Goal: Task Accomplishment & Management: Complete application form

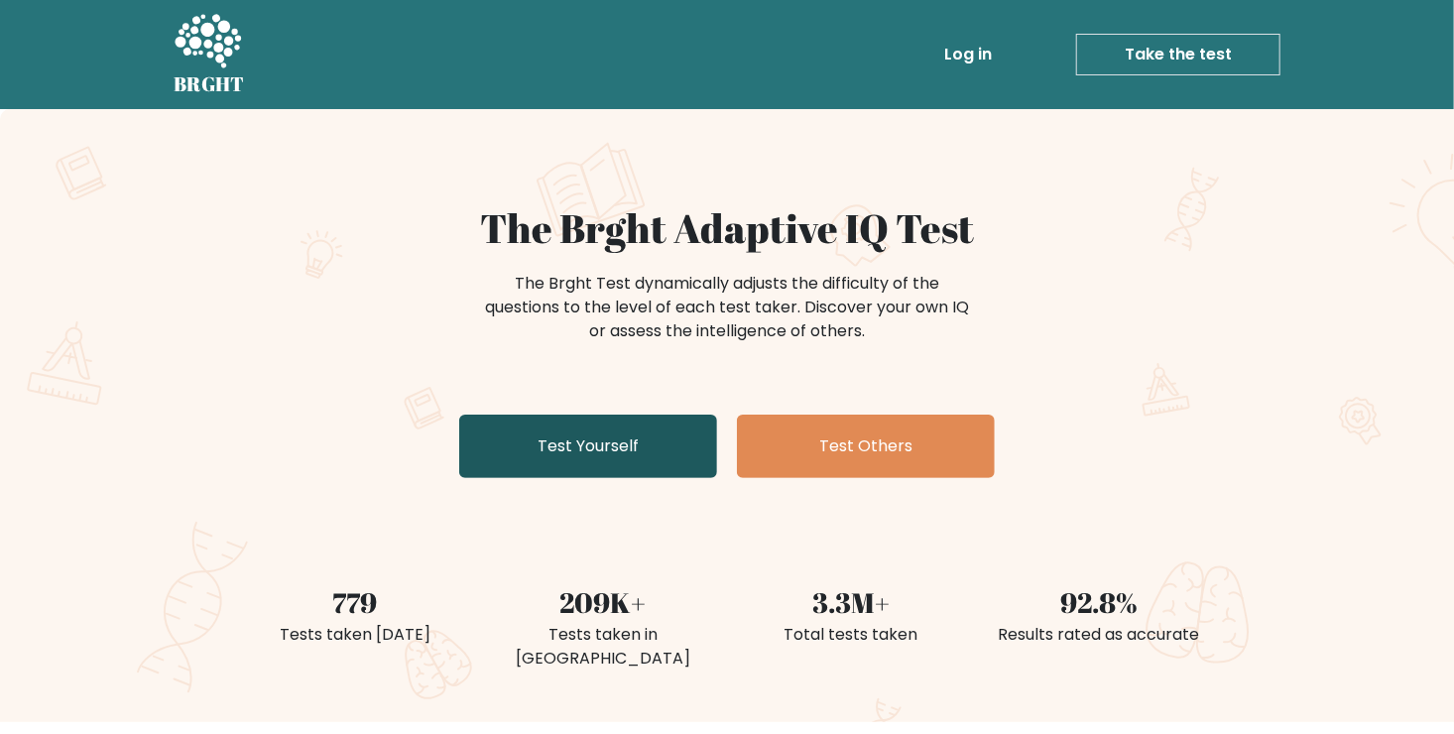
click at [569, 461] on link "Test Yourself" at bounding box center [588, 446] width 258 height 63
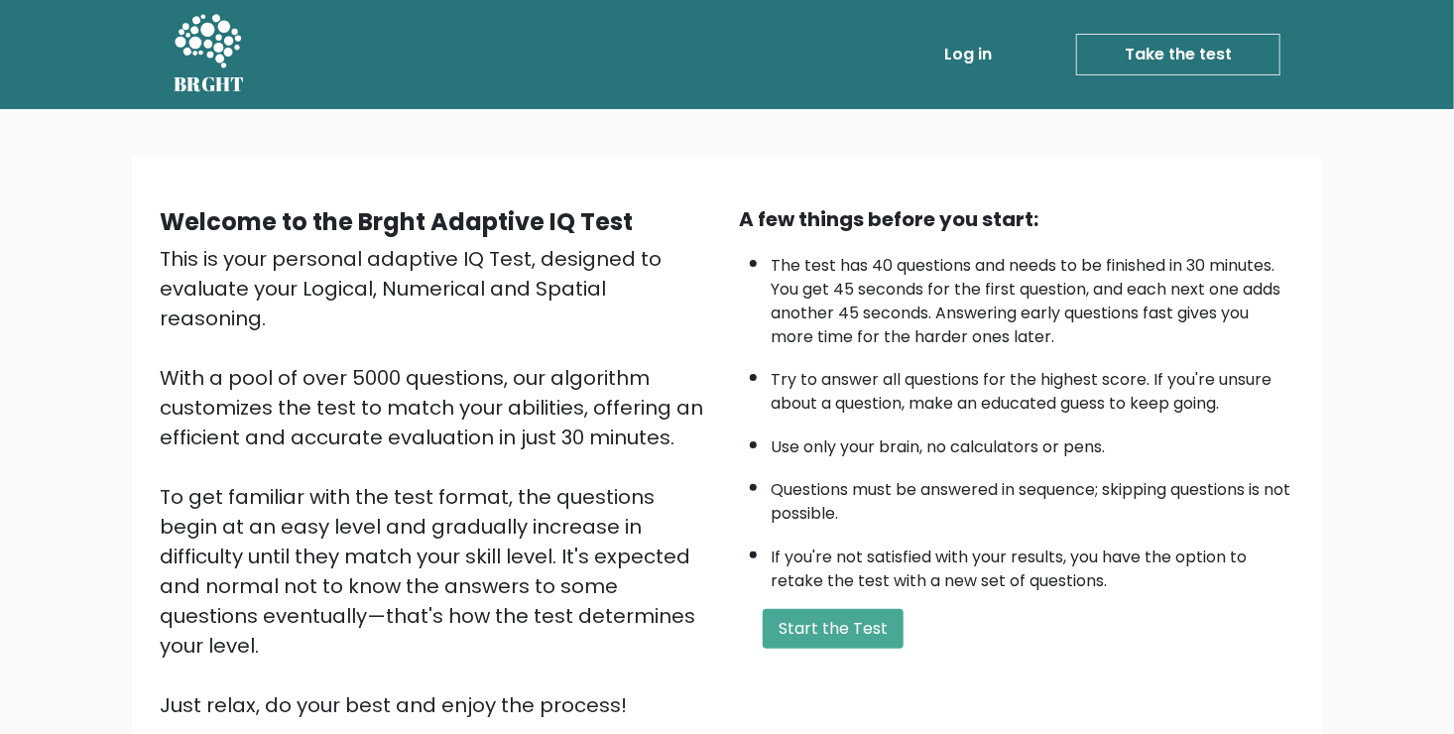
click at [857, 598] on div "A few things before you start: The test has 40 questions and needs to be finish…" at bounding box center [1016, 462] width 579 height 516
click at [845, 616] on button "Start the Test" at bounding box center [833, 629] width 141 height 40
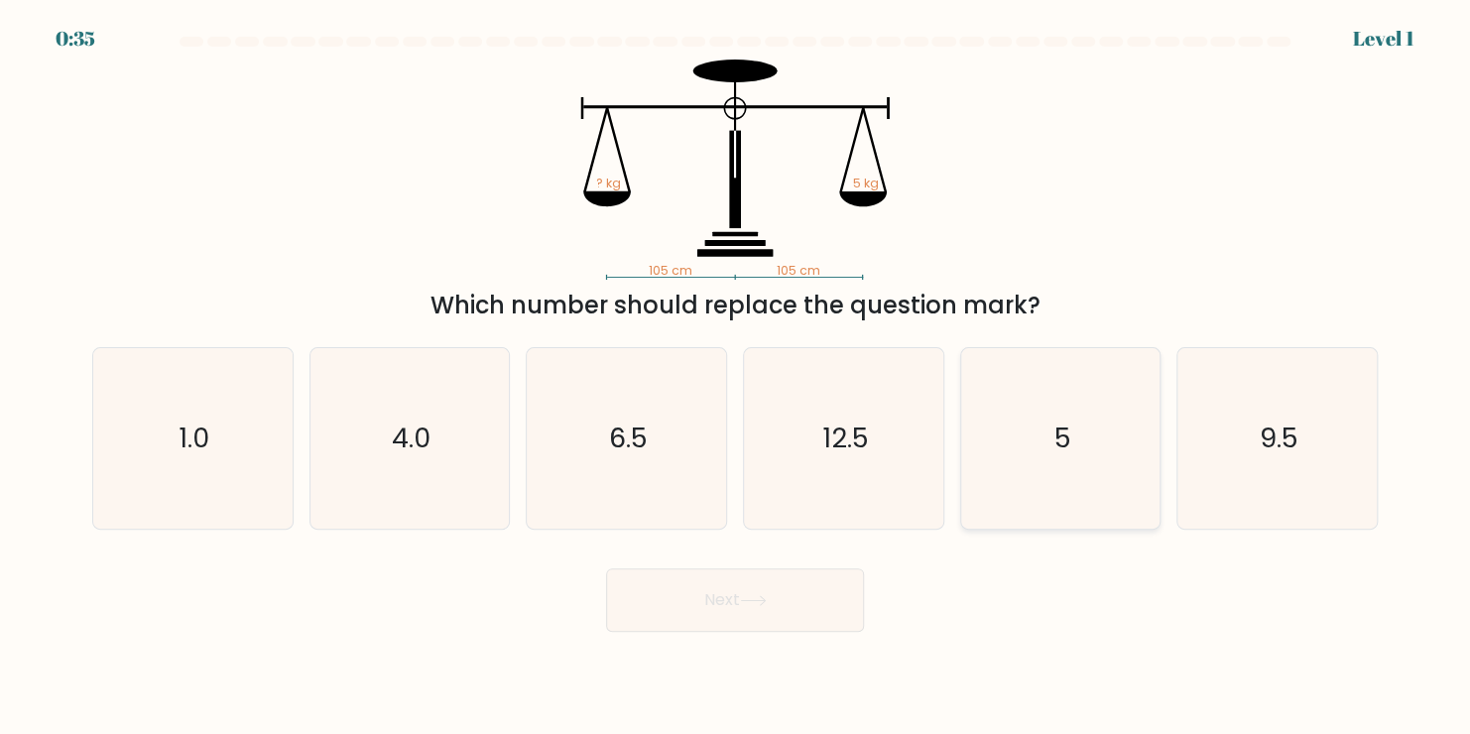
click at [1061, 424] on text "5" at bounding box center [1061, 438] width 17 height 39
click at [736, 377] on input "e. 5" at bounding box center [735, 372] width 1 height 10
radio input "true"
click at [707, 604] on button "Next" at bounding box center [735, 599] width 258 height 63
click at [747, 608] on button "Next" at bounding box center [735, 599] width 258 height 63
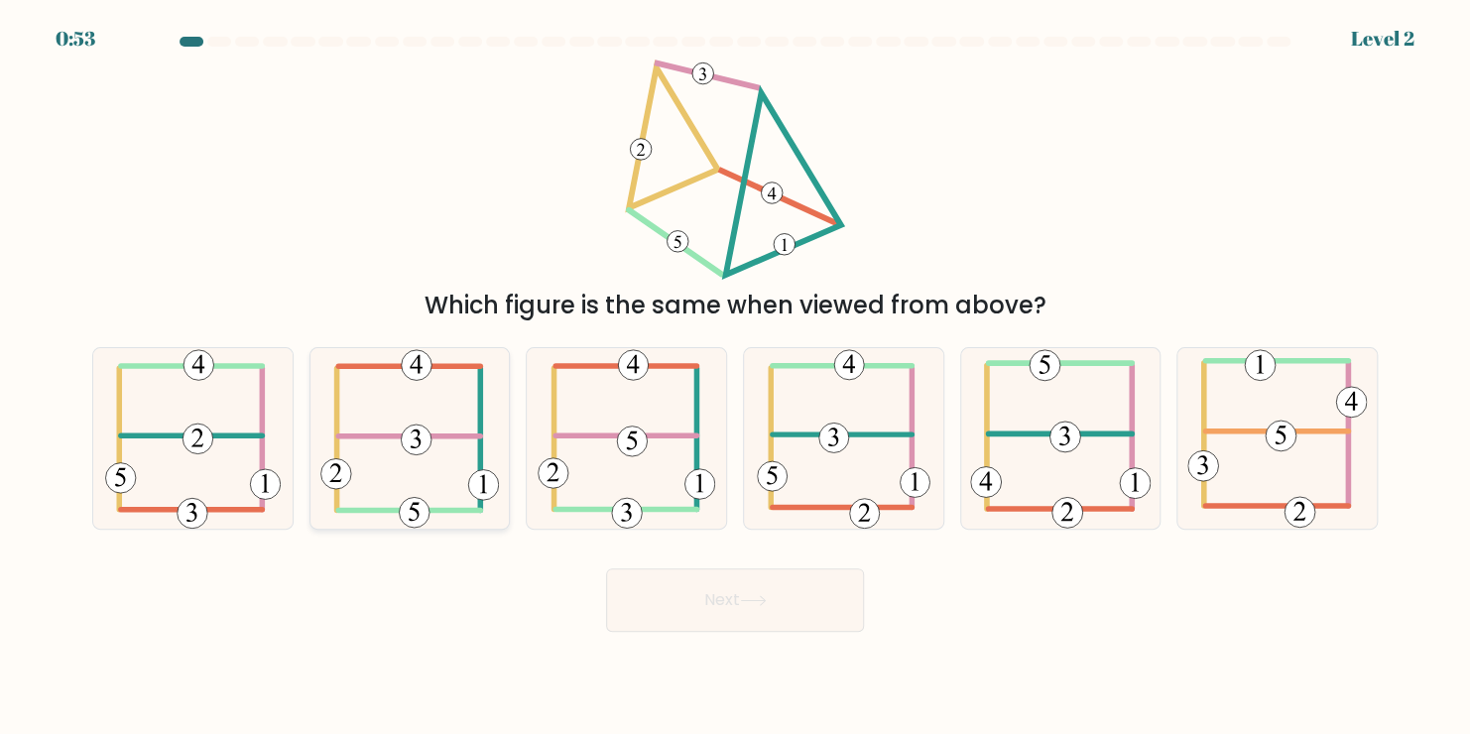
click at [409, 442] on 352 at bounding box center [416, 439] width 31 height 31
click at [735, 377] on input "b." at bounding box center [735, 372] width 1 height 10
radio input "true"
click at [748, 591] on button "Next" at bounding box center [735, 599] width 258 height 63
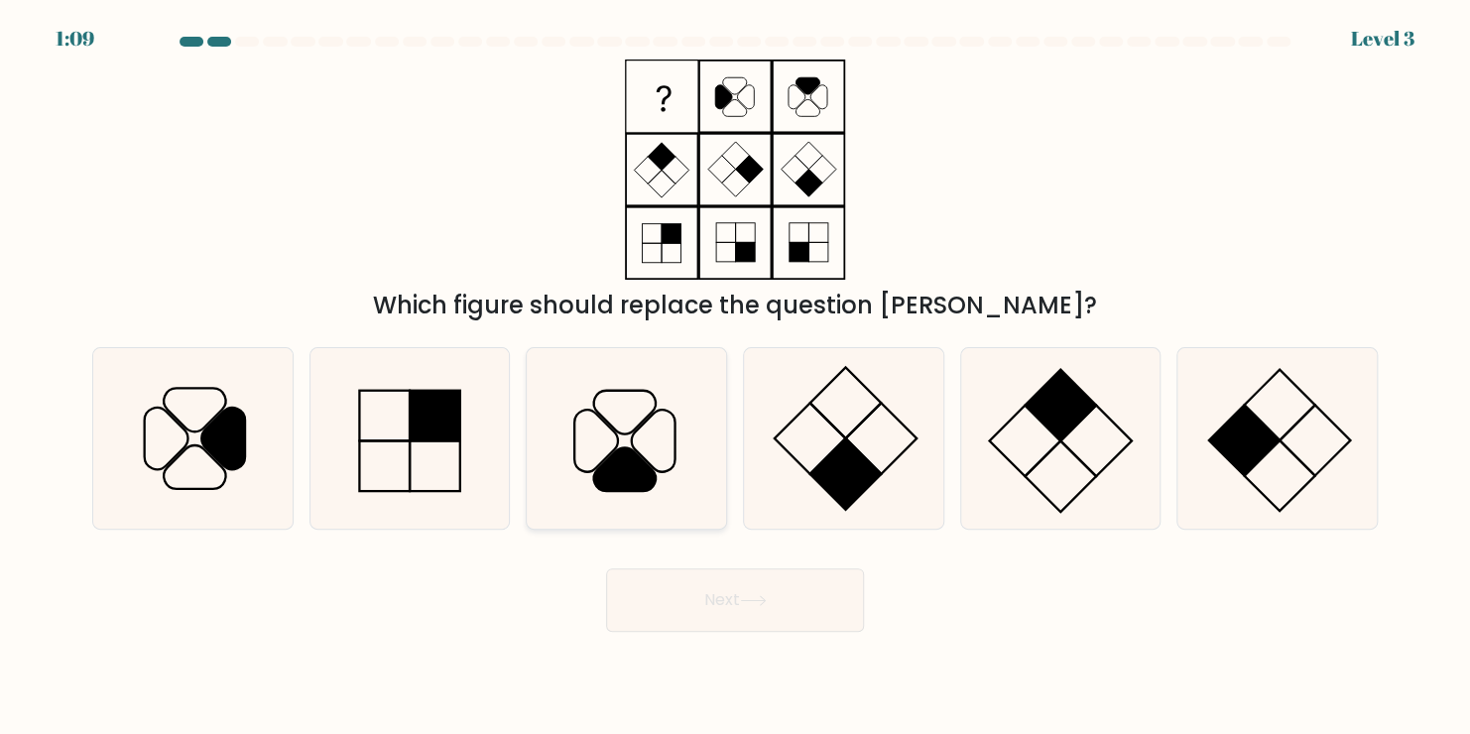
click at [604, 452] on icon at bounding box center [627, 438] width 180 height 180
click at [735, 377] on input "c." at bounding box center [735, 372] width 1 height 10
radio input "true"
click at [756, 628] on button "Next" at bounding box center [735, 599] width 258 height 63
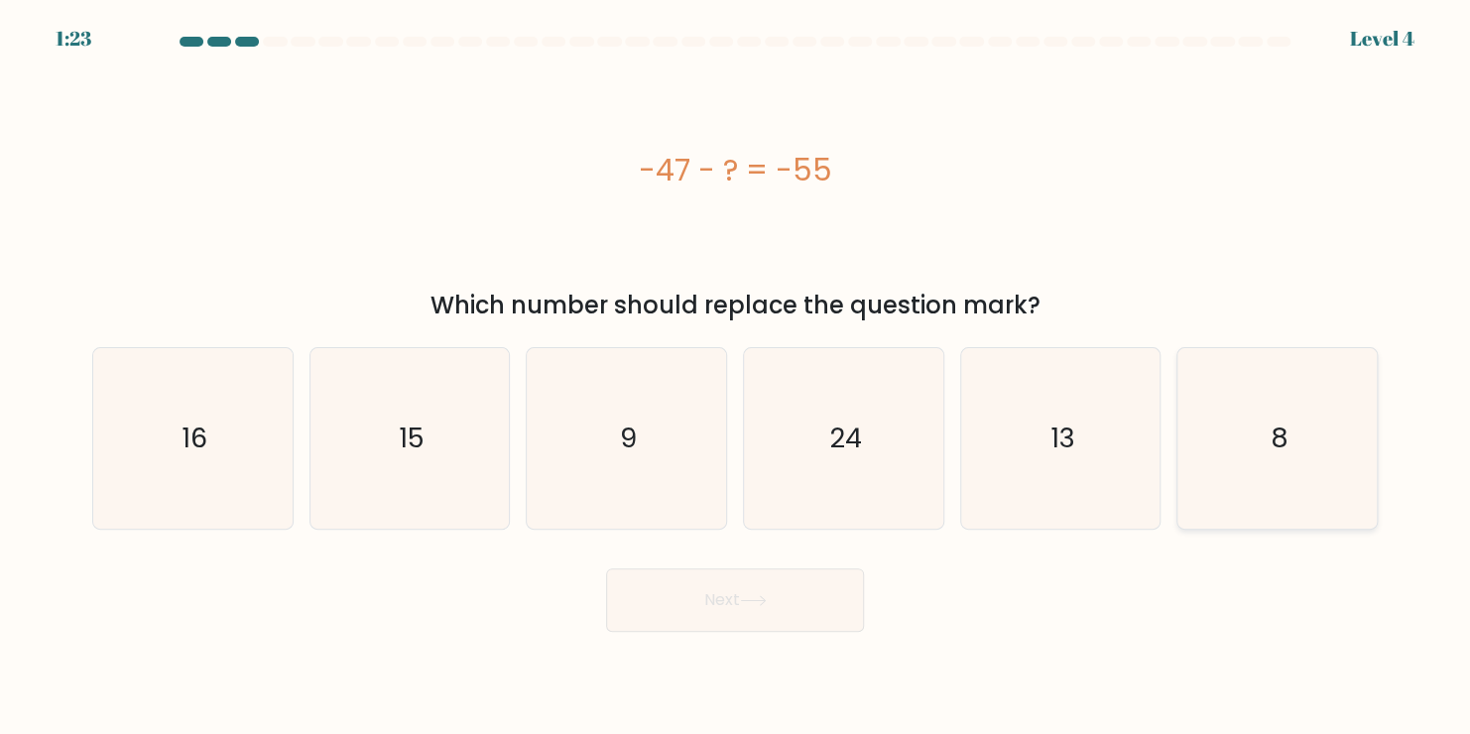
click at [1323, 484] on icon "8" at bounding box center [1277, 438] width 180 height 180
click at [736, 377] on input "f. 8" at bounding box center [735, 372] width 1 height 10
radio input "true"
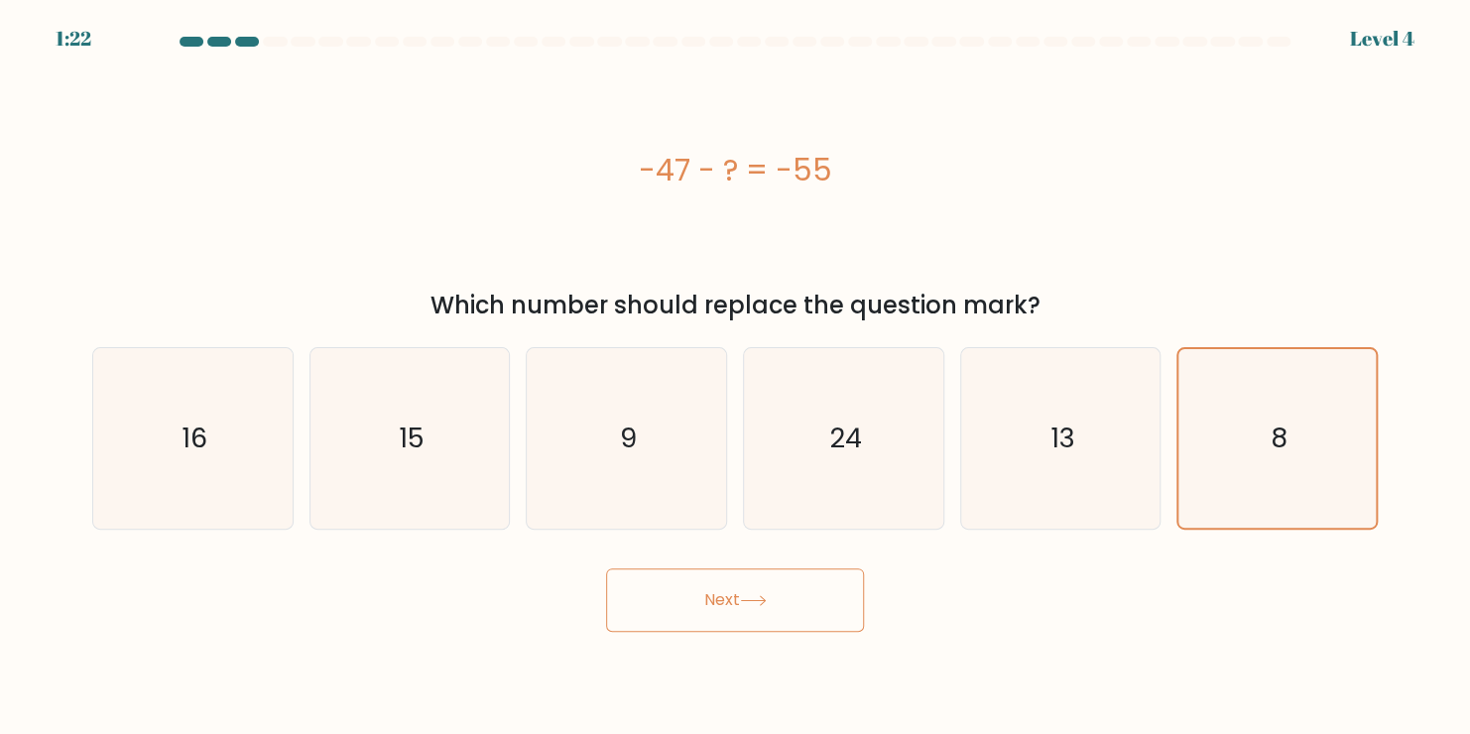
click at [802, 619] on button "Next" at bounding box center [735, 599] width 258 height 63
click at [759, 607] on button "Next" at bounding box center [735, 599] width 258 height 63
click at [727, 595] on button "Next" at bounding box center [735, 599] width 258 height 63
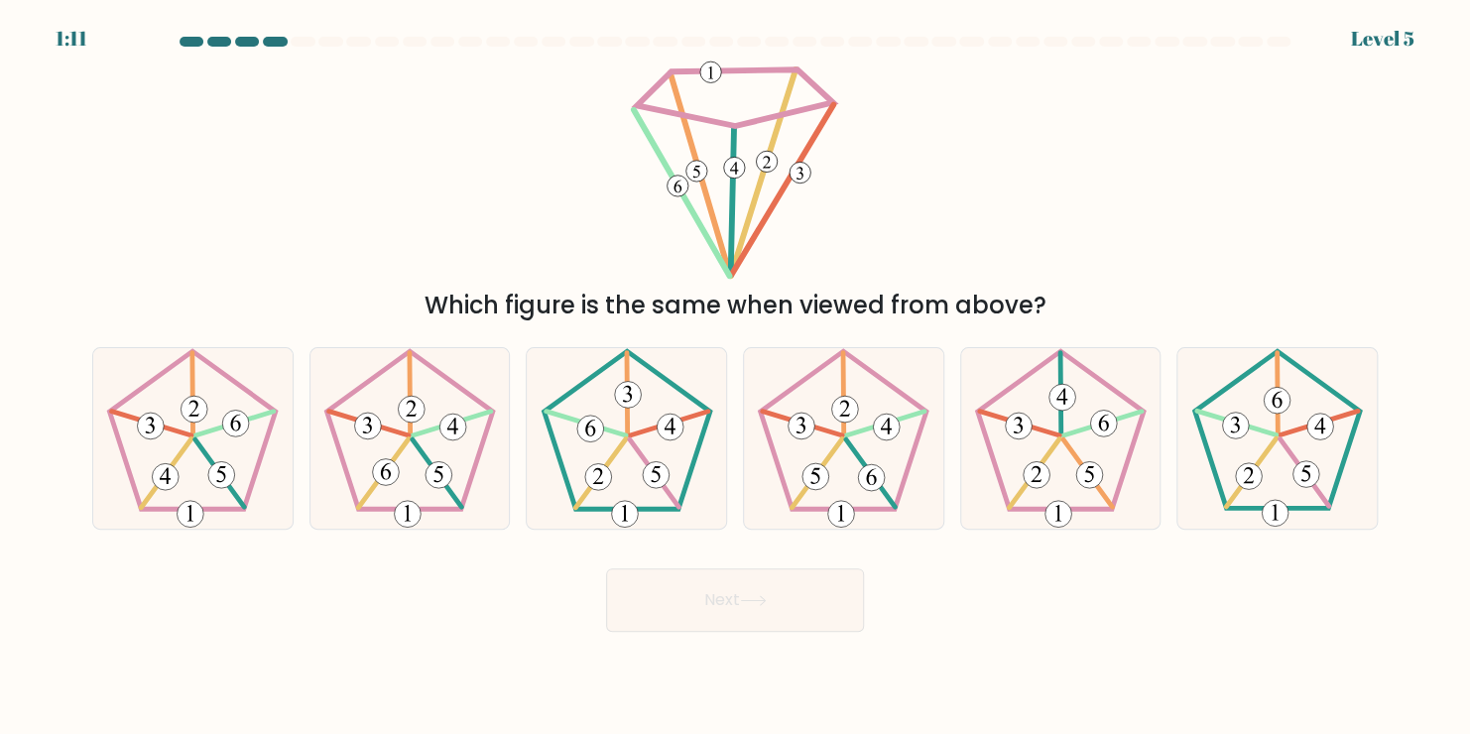
click at [726, 595] on button "Next" at bounding box center [735, 599] width 258 height 63
click at [444, 595] on div "Next" at bounding box center [734, 592] width 1309 height 78
click at [1092, 421] on 767 at bounding box center [1103, 423] width 27 height 27
click at [736, 377] on input "e." at bounding box center [735, 372] width 1 height 10
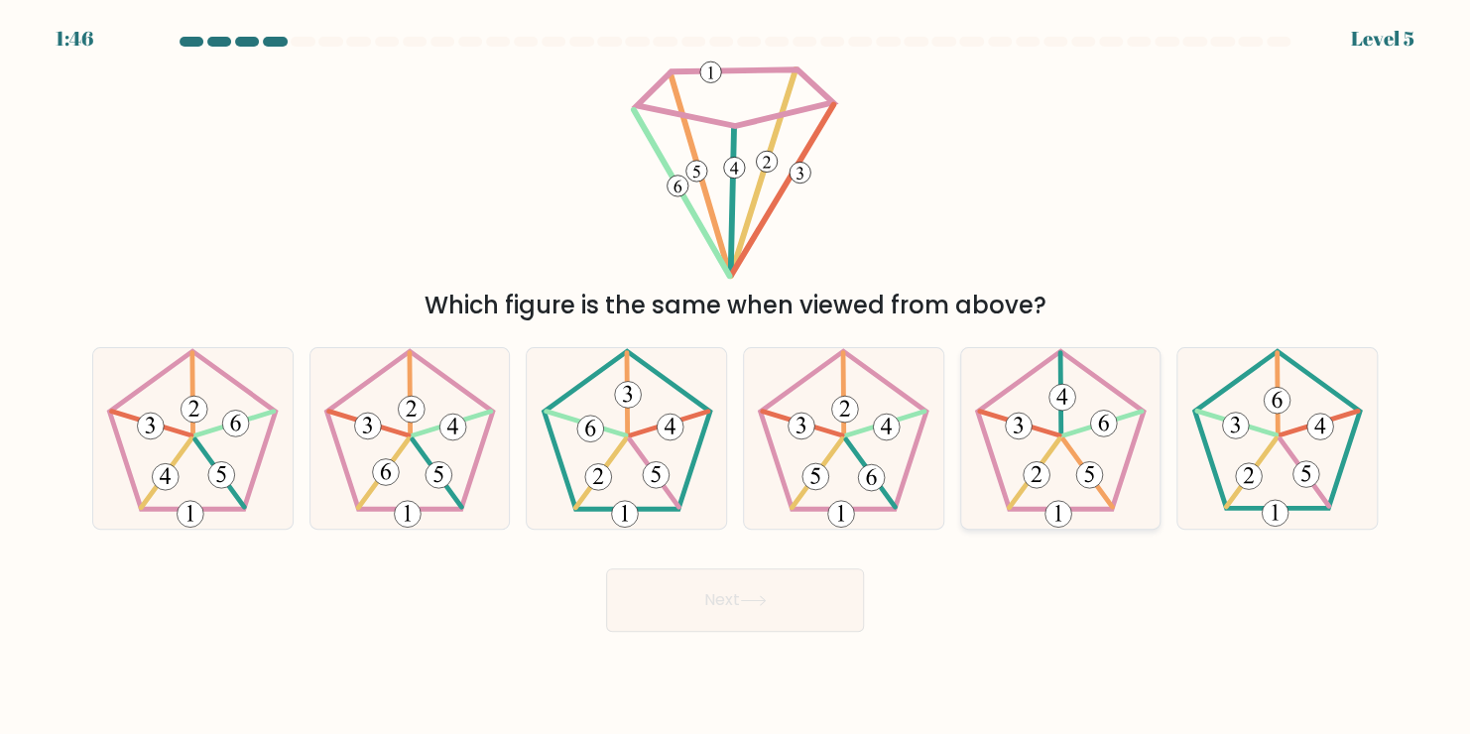
radio input "true"
click at [801, 610] on button "Next" at bounding box center [735, 599] width 258 height 63
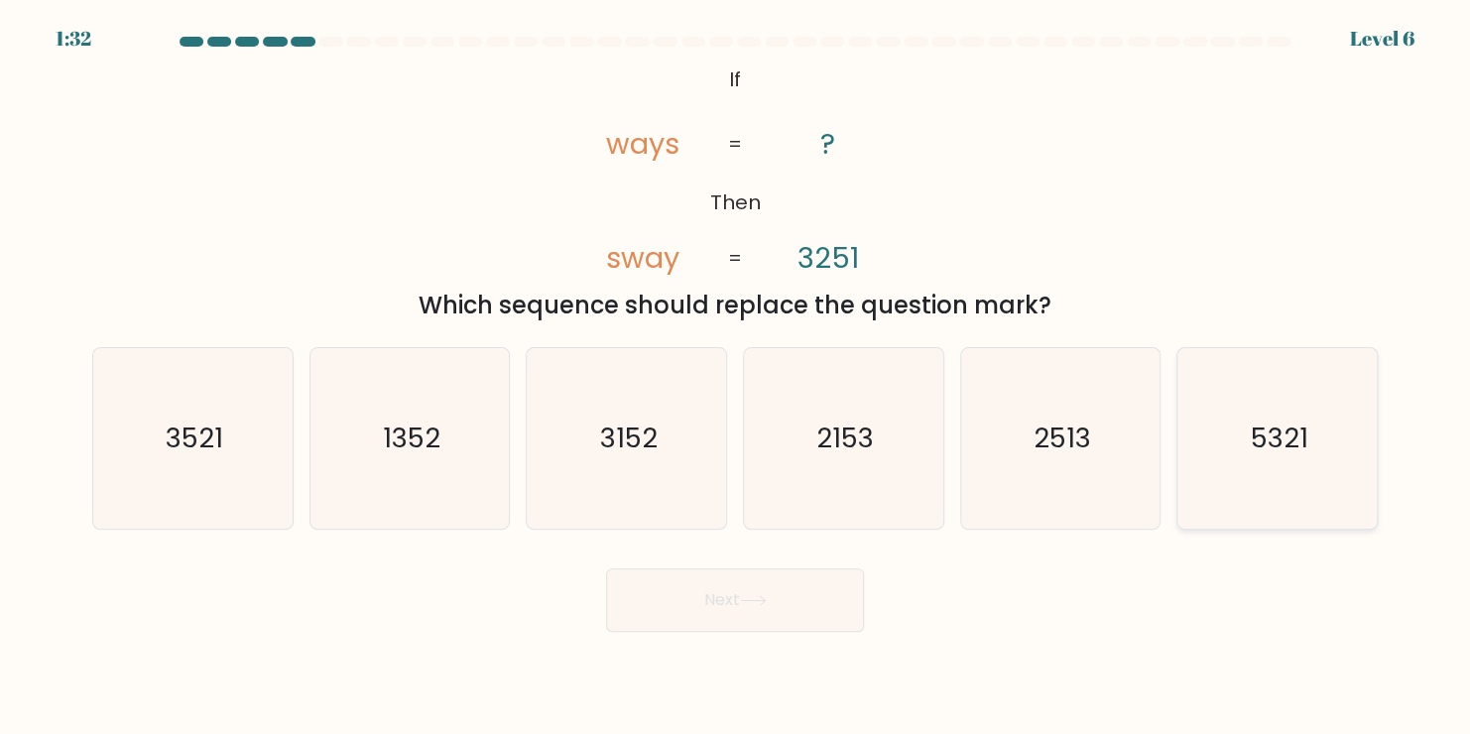
click at [1265, 461] on icon "5321" at bounding box center [1277, 438] width 180 height 180
click at [736, 377] on input "f. 5321" at bounding box center [735, 372] width 1 height 10
radio input "true"
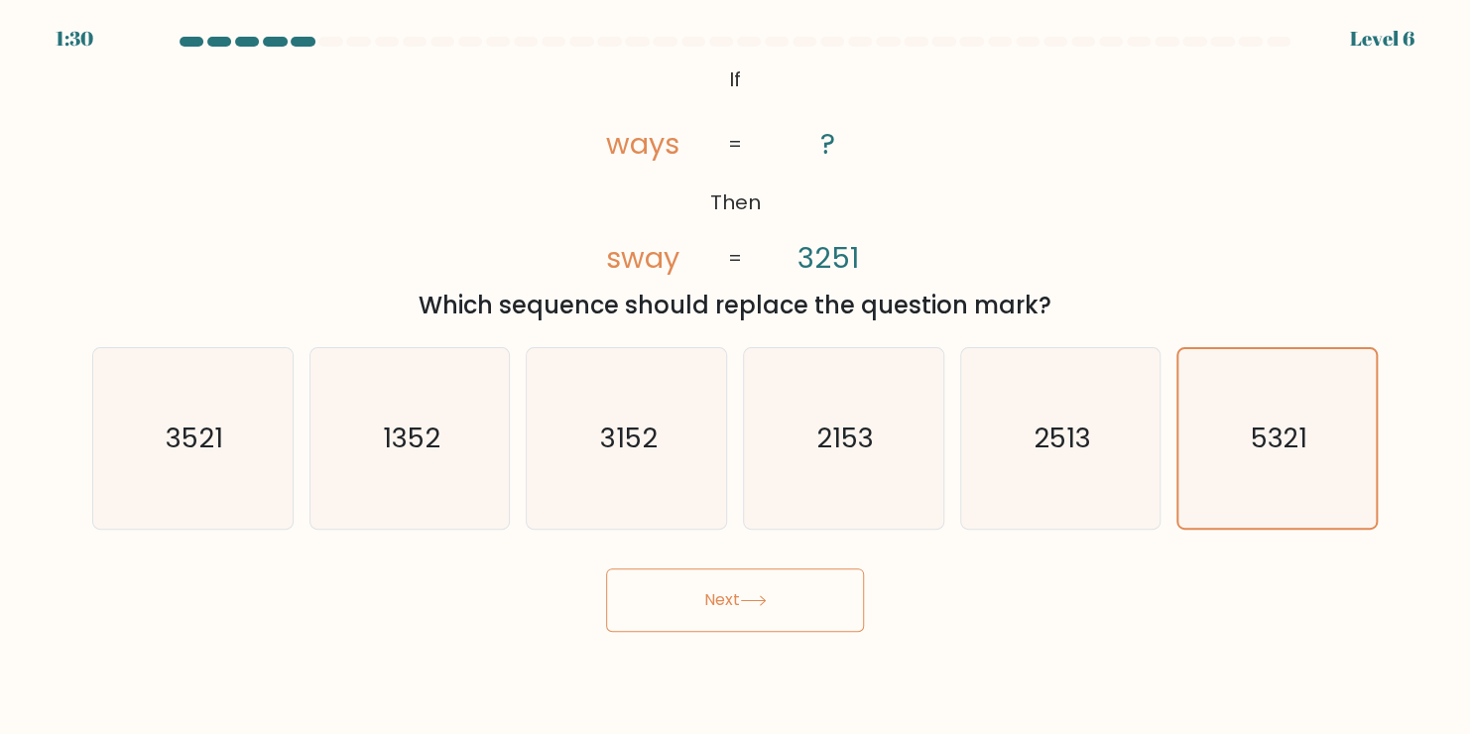
click at [775, 599] on button "Next" at bounding box center [735, 599] width 258 height 63
click at [761, 599] on icon at bounding box center [753, 600] width 27 height 11
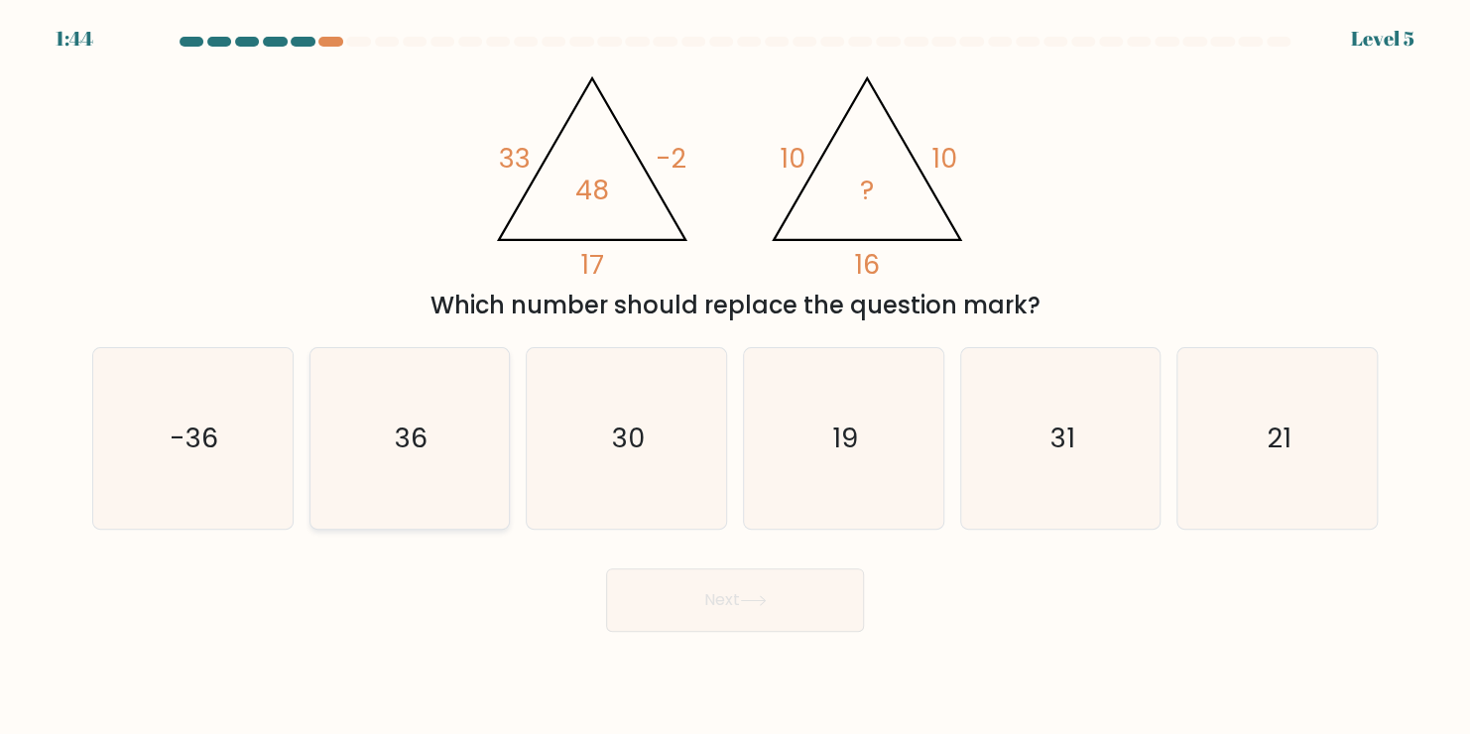
click at [489, 421] on icon "36" at bounding box center [409, 438] width 180 height 180
click at [735, 377] on input "b. 36" at bounding box center [735, 372] width 1 height 10
radio input "true"
click at [798, 603] on button "Next" at bounding box center [735, 599] width 258 height 63
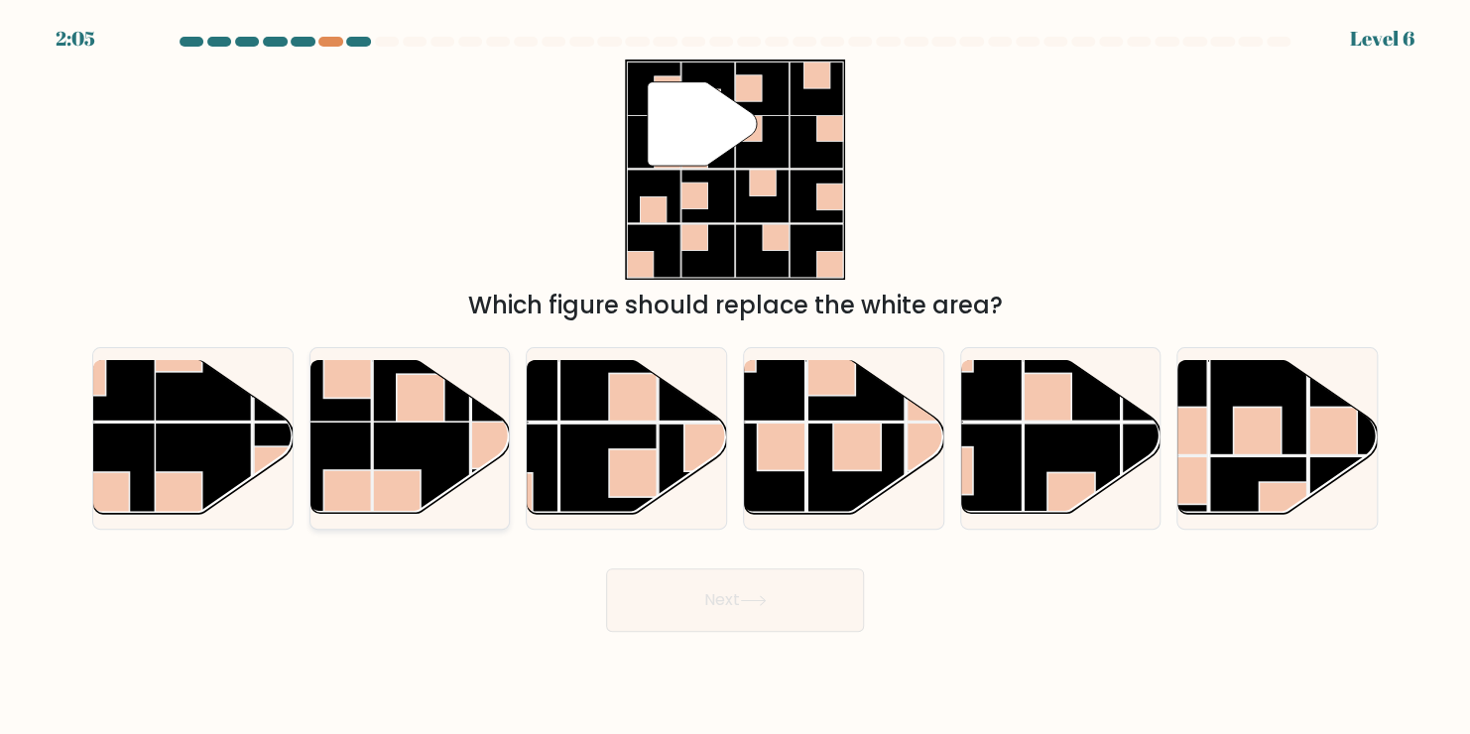
click at [401, 425] on rect at bounding box center [421, 469] width 97 height 97
click at [735, 377] on input "b." at bounding box center [735, 372] width 1 height 10
radio input "true"
click at [759, 583] on button "Next" at bounding box center [735, 599] width 258 height 63
click at [719, 603] on button "Next" at bounding box center [735, 599] width 258 height 63
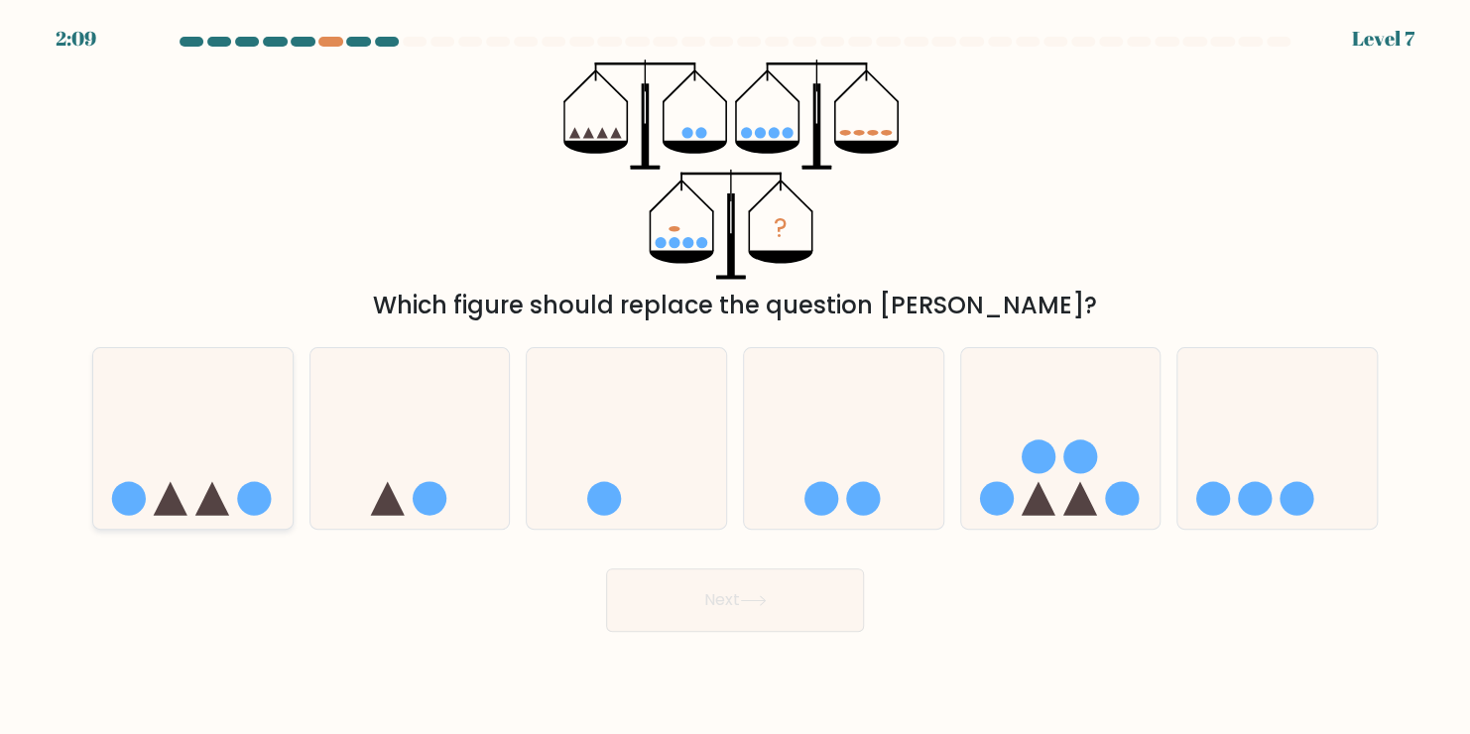
click at [222, 475] on icon at bounding box center [192, 438] width 199 height 165
click at [735, 377] on input "a." at bounding box center [735, 372] width 1 height 10
radio input "true"
click at [747, 607] on button "Next" at bounding box center [735, 599] width 258 height 63
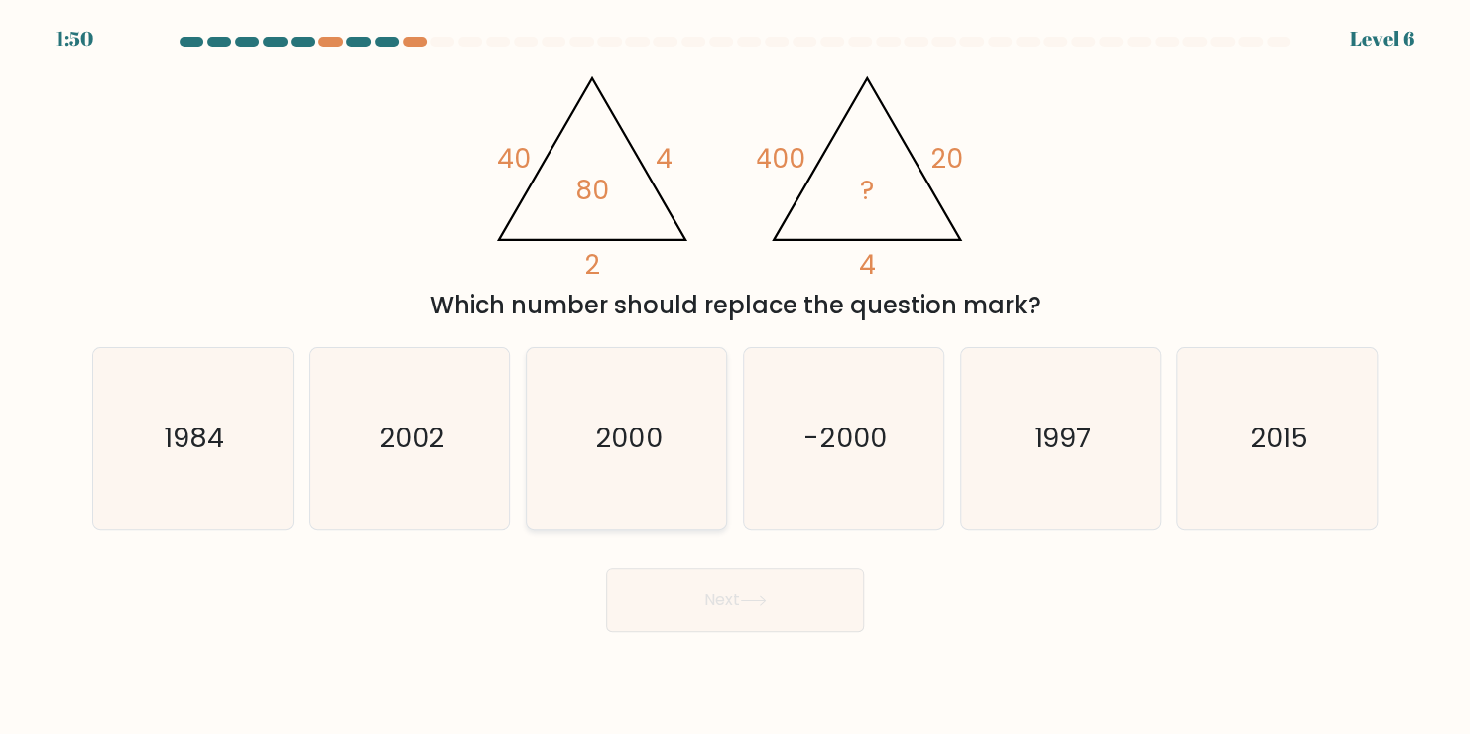
click at [641, 462] on icon "2000" at bounding box center [627, 438] width 180 height 180
click at [735, 377] on input "c. 2000" at bounding box center [735, 372] width 1 height 10
radio input "true"
click at [708, 611] on button "Next" at bounding box center [735, 599] width 258 height 63
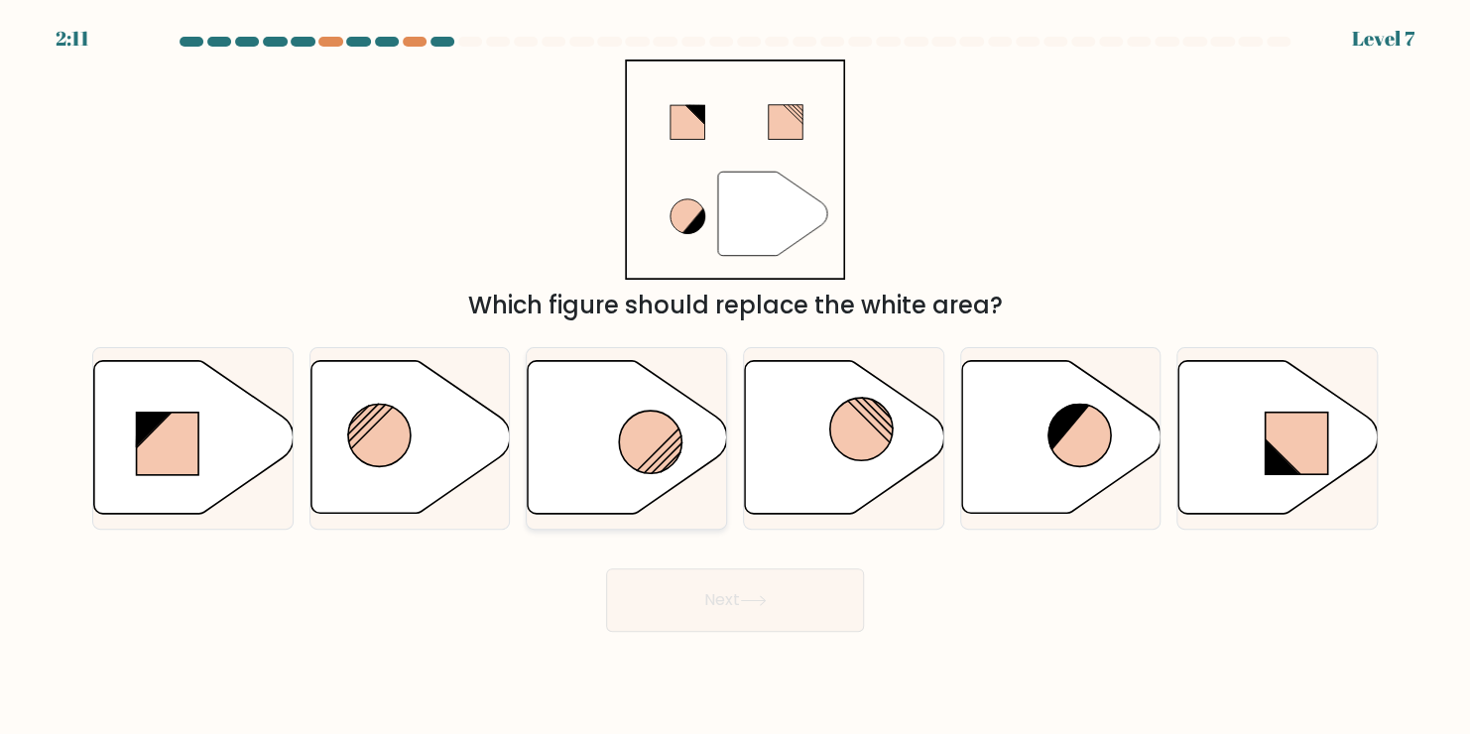
click at [660, 429] on circle at bounding box center [650, 442] width 62 height 62
click at [735, 377] on input "c." at bounding box center [735, 372] width 1 height 10
radio input "true"
click at [731, 591] on button "Next" at bounding box center [735, 599] width 258 height 63
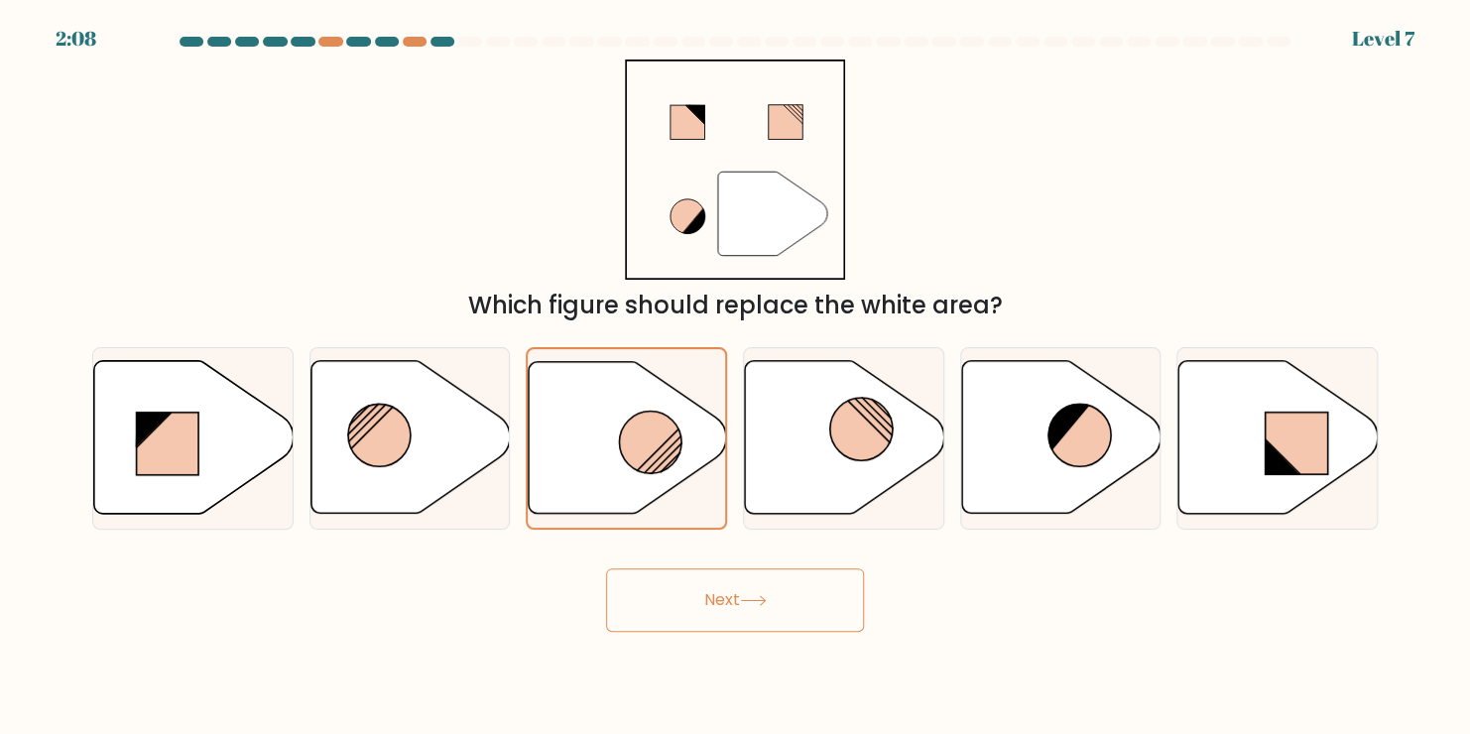
click at [731, 591] on button "Next" at bounding box center [735, 599] width 258 height 63
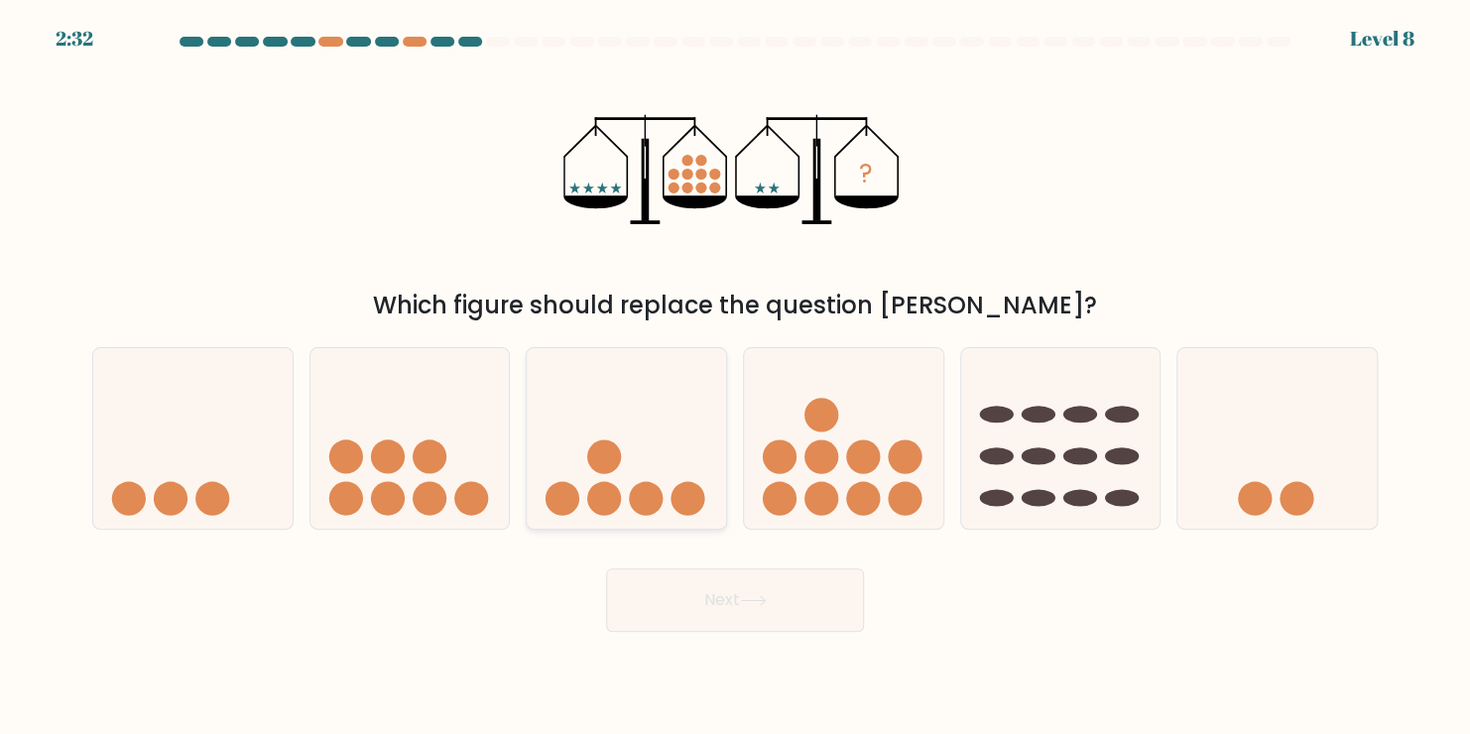
click at [661, 476] on icon at bounding box center [626, 438] width 199 height 165
click at [735, 377] on input "c." at bounding box center [735, 372] width 1 height 10
radio input "true"
click at [729, 583] on button "Next" at bounding box center [735, 599] width 258 height 63
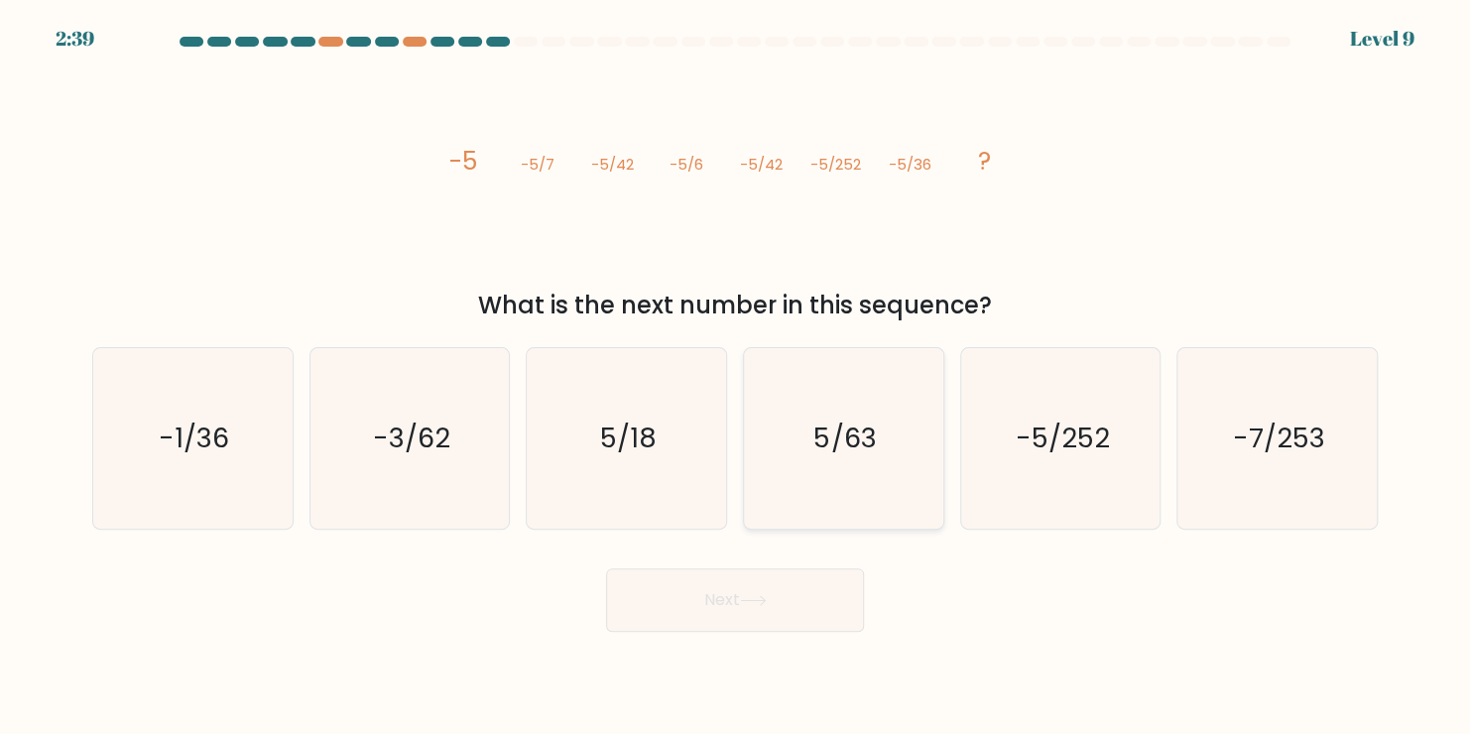
click at [818, 439] on text "5/63" at bounding box center [845, 438] width 62 height 39
click at [736, 377] on input "d. 5/63" at bounding box center [735, 372] width 1 height 10
radio input "true"
click at [1090, 421] on text "-5/252" at bounding box center [1062, 438] width 94 height 39
click at [736, 377] on input "e. -5/252" at bounding box center [735, 372] width 1 height 10
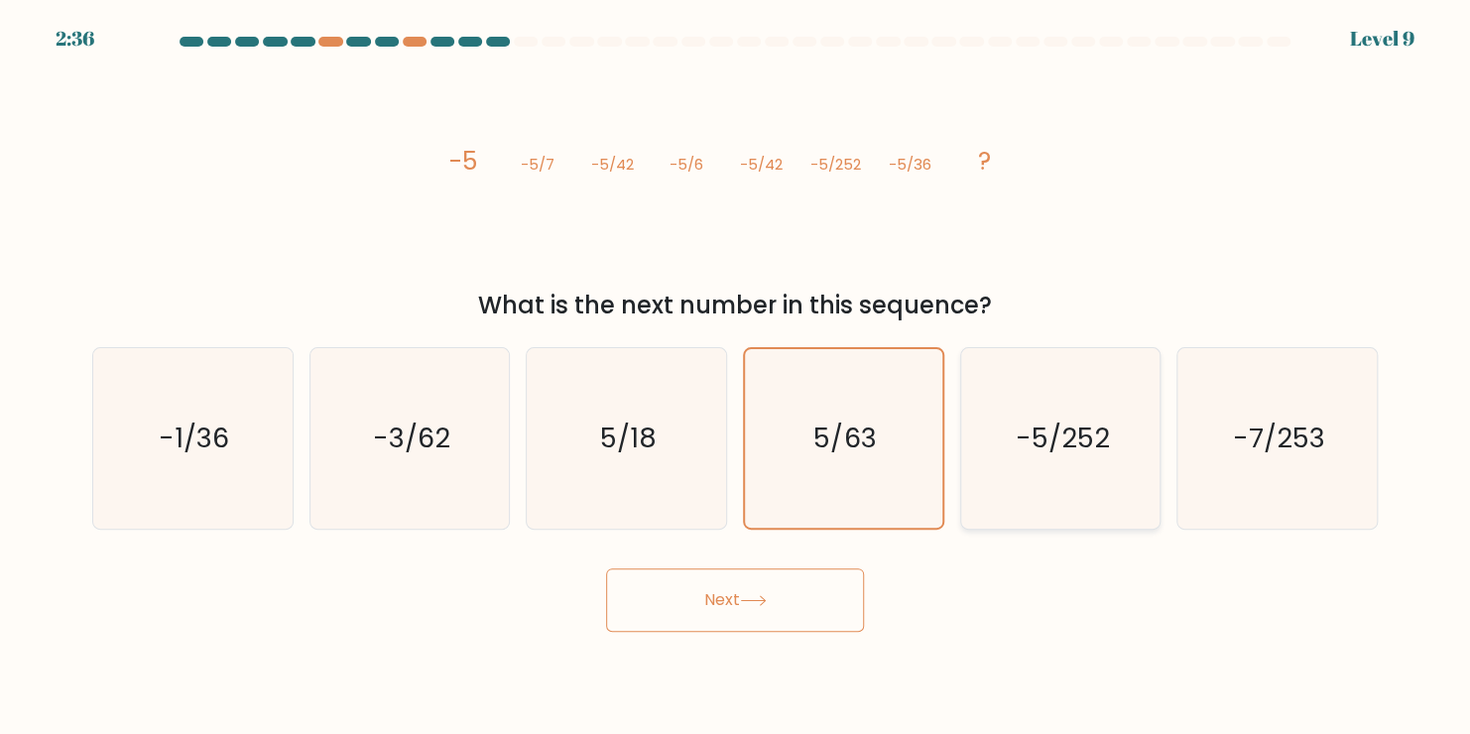
radio input "true"
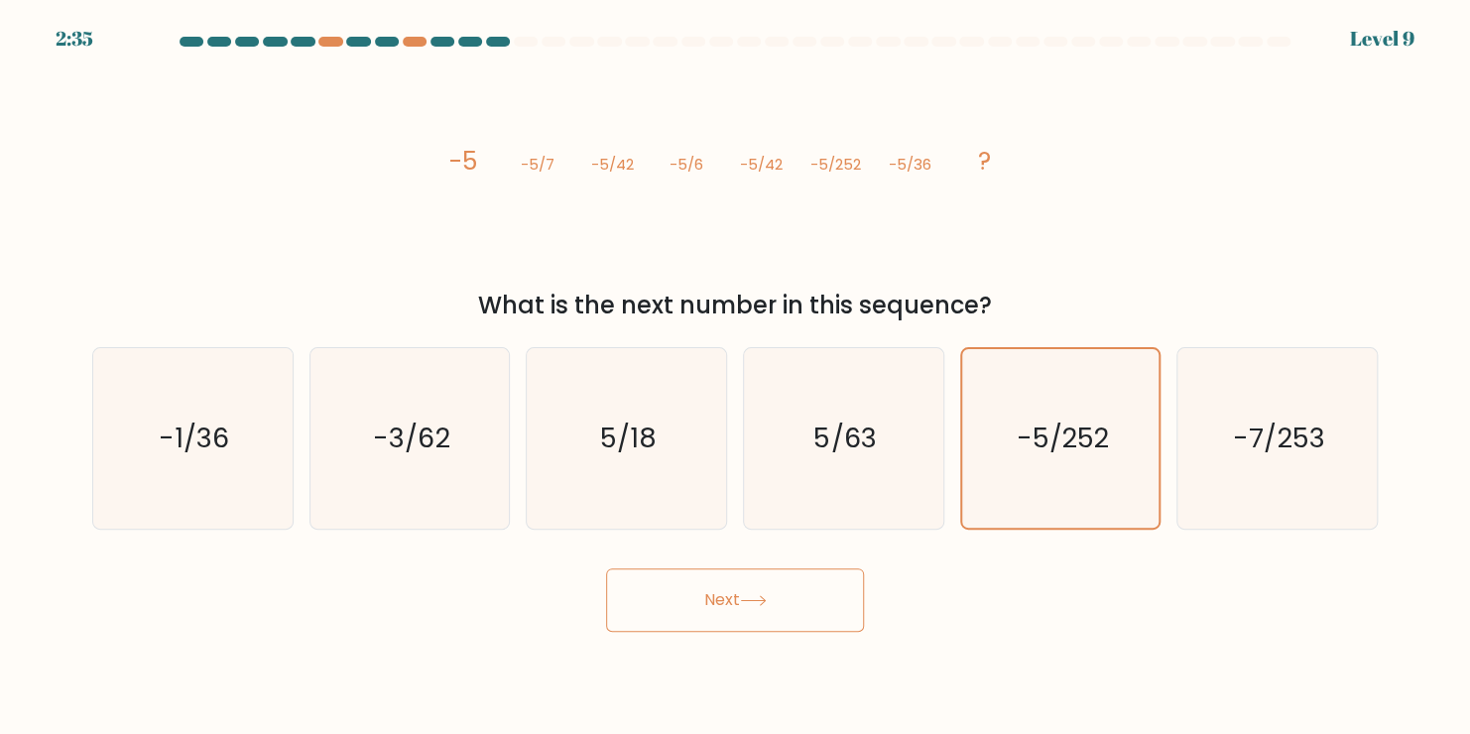
click at [721, 606] on button "Next" at bounding box center [735, 599] width 258 height 63
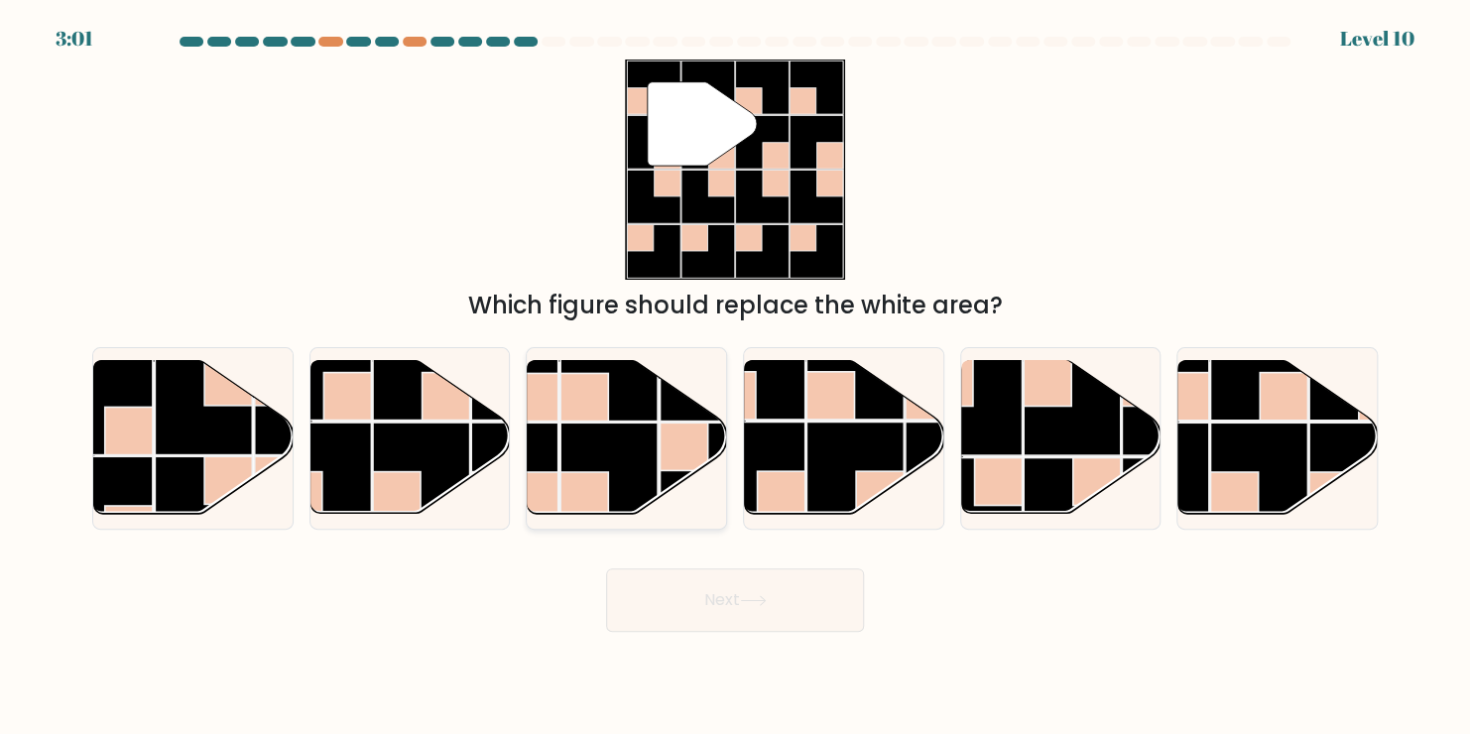
click at [604, 457] on rect at bounding box center [608, 471] width 97 height 97
click at [735, 377] on input "c." at bounding box center [735, 372] width 1 height 10
radio input "true"
click at [704, 601] on button "Next" at bounding box center [735, 599] width 258 height 63
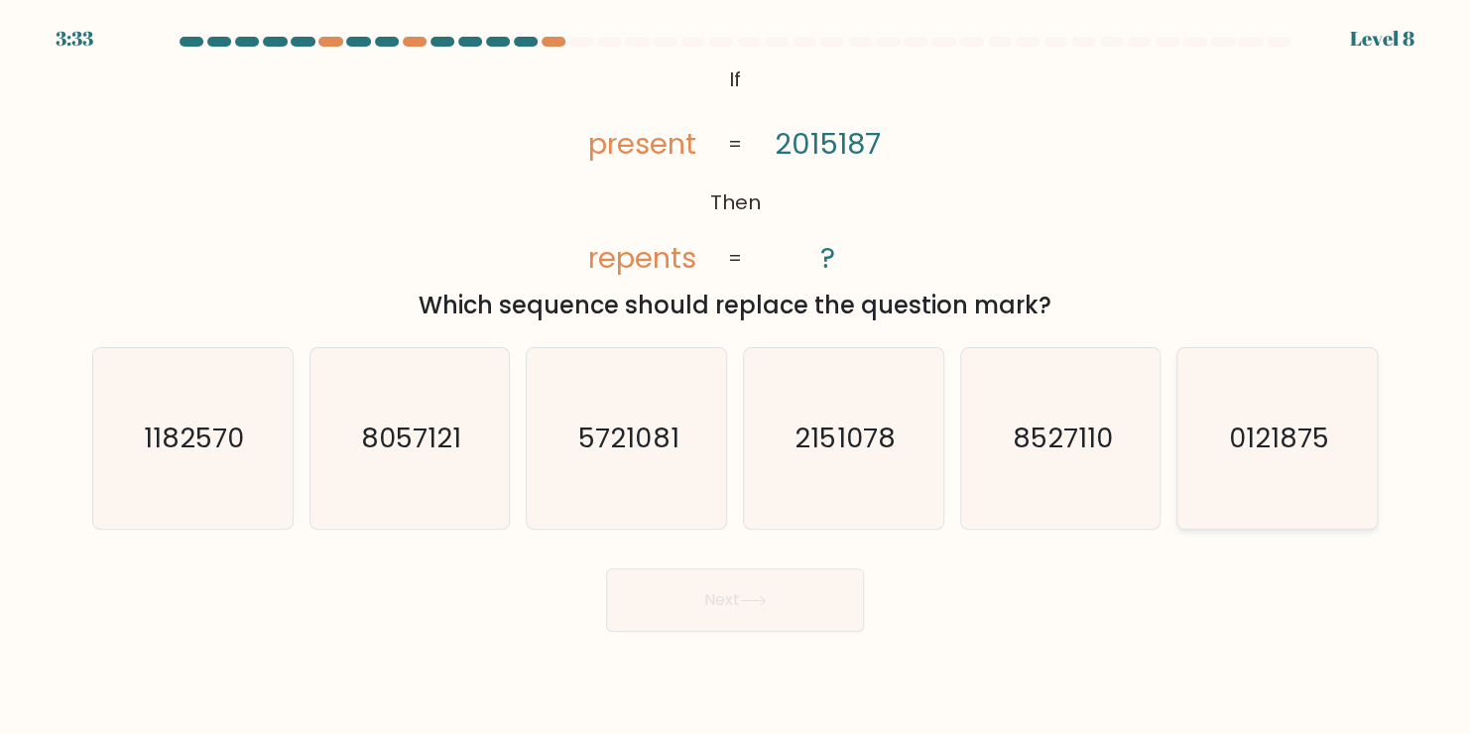
click at [1220, 454] on icon "0121875" at bounding box center [1277, 438] width 180 height 180
click at [736, 377] on input "f. 0121875" at bounding box center [735, 372] width 1 height 10
radio input "true"
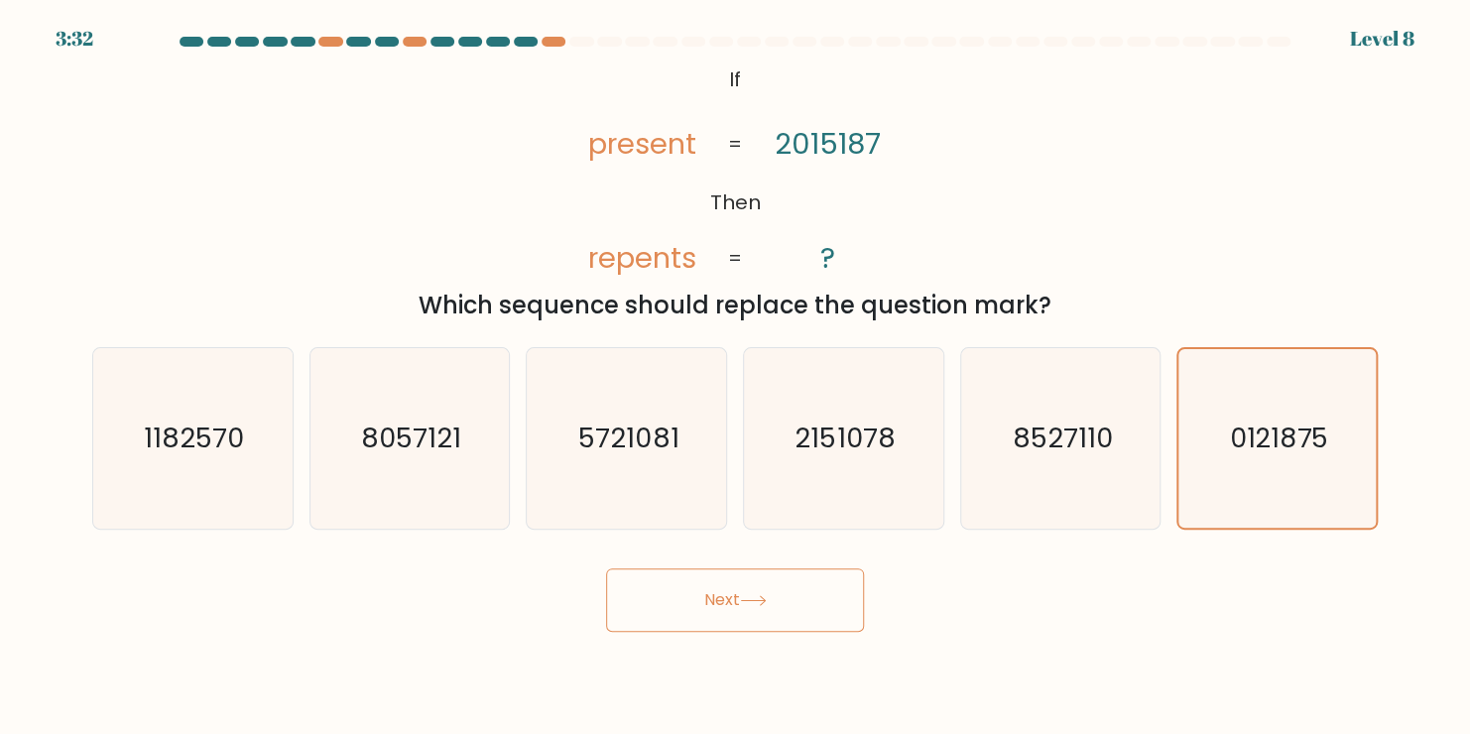
click at [691, 619] on button "Next" at bounding box center [735, 599] width 258 height 63
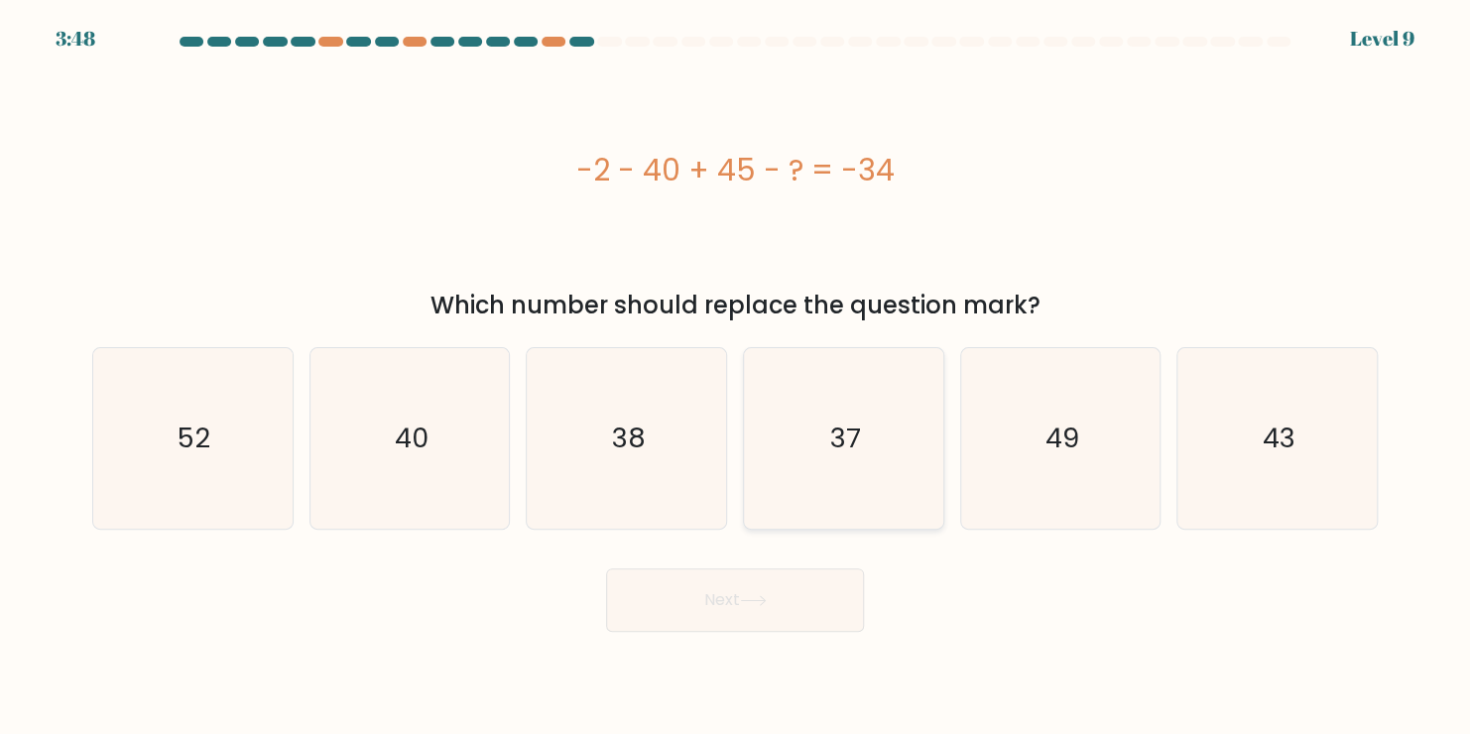
click at [858, 432] on text "37" at bounding box center [845, 438] width 31 height 39
click at [736, 377] on input "d. 37" at bounding box center [735, 372] width 1 height 10
radio input "true"
click at [739, 594] on button "Next" at bounding box center [735, 599] width 258 height 63
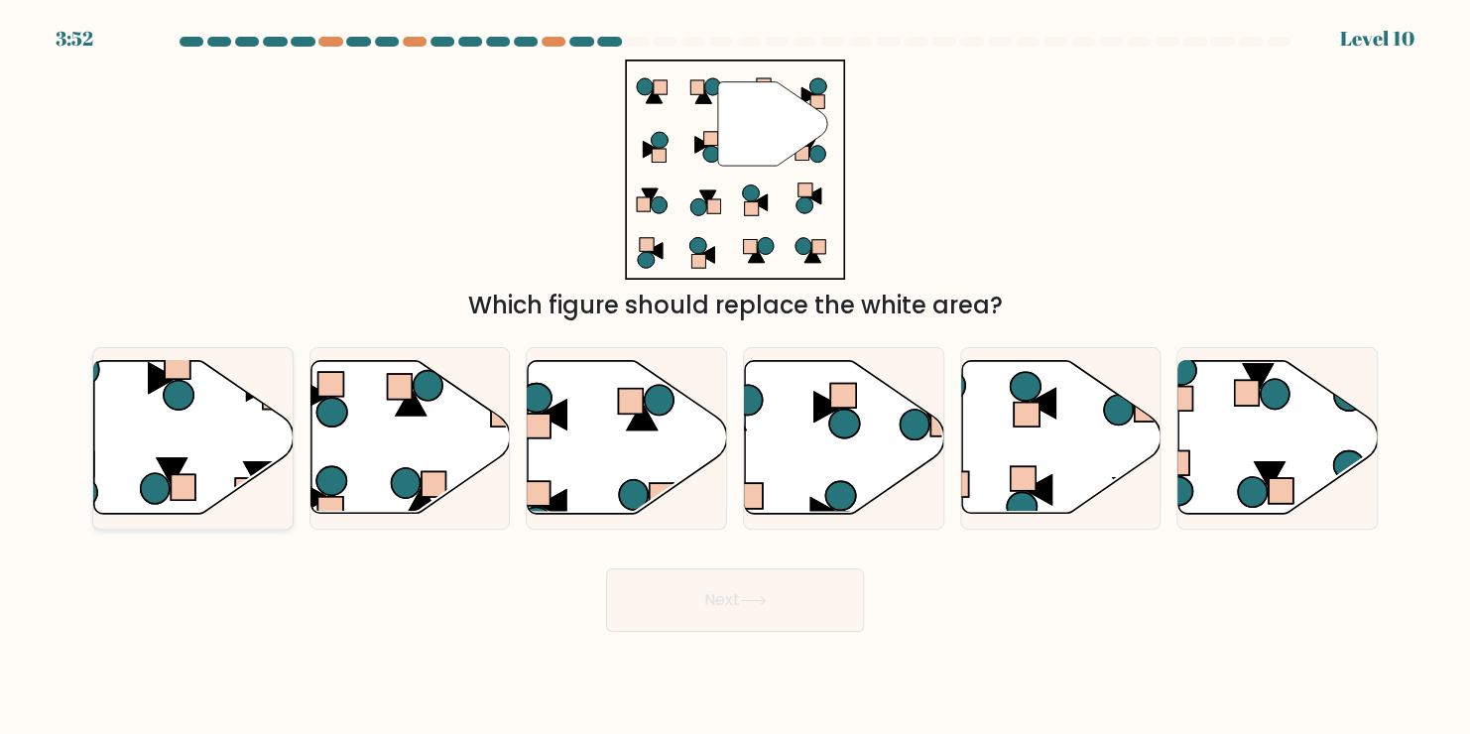
click at [127, 413] on icon at bounding box center [193, 437] width 199 height 153
click at [735, 377] on input "a." at bounding box center [735, 372] width 1 height 10
radio input "true"
click at [664, 597] on button "Next" at bounding box center [735, 599] width 258 height 63
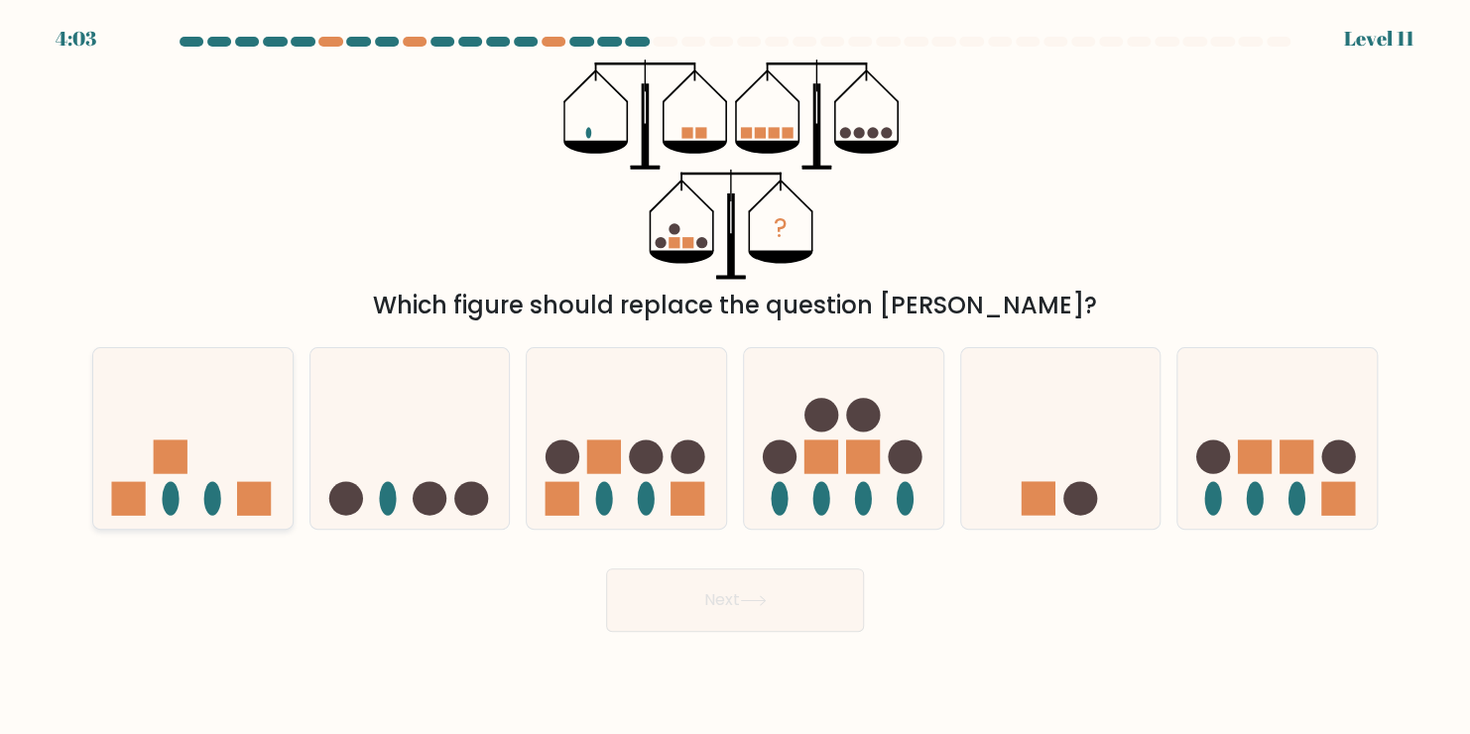
click at [187, 460] on icon at bounding box center [192, 438] width 199 height 165
click at [735, 377] on input "a." at bounding box center [735, 372] width 1 height 10
radio input "true"
click at [775, 614] on button "Next" at bounding box center [735, 599] width 258 height 63
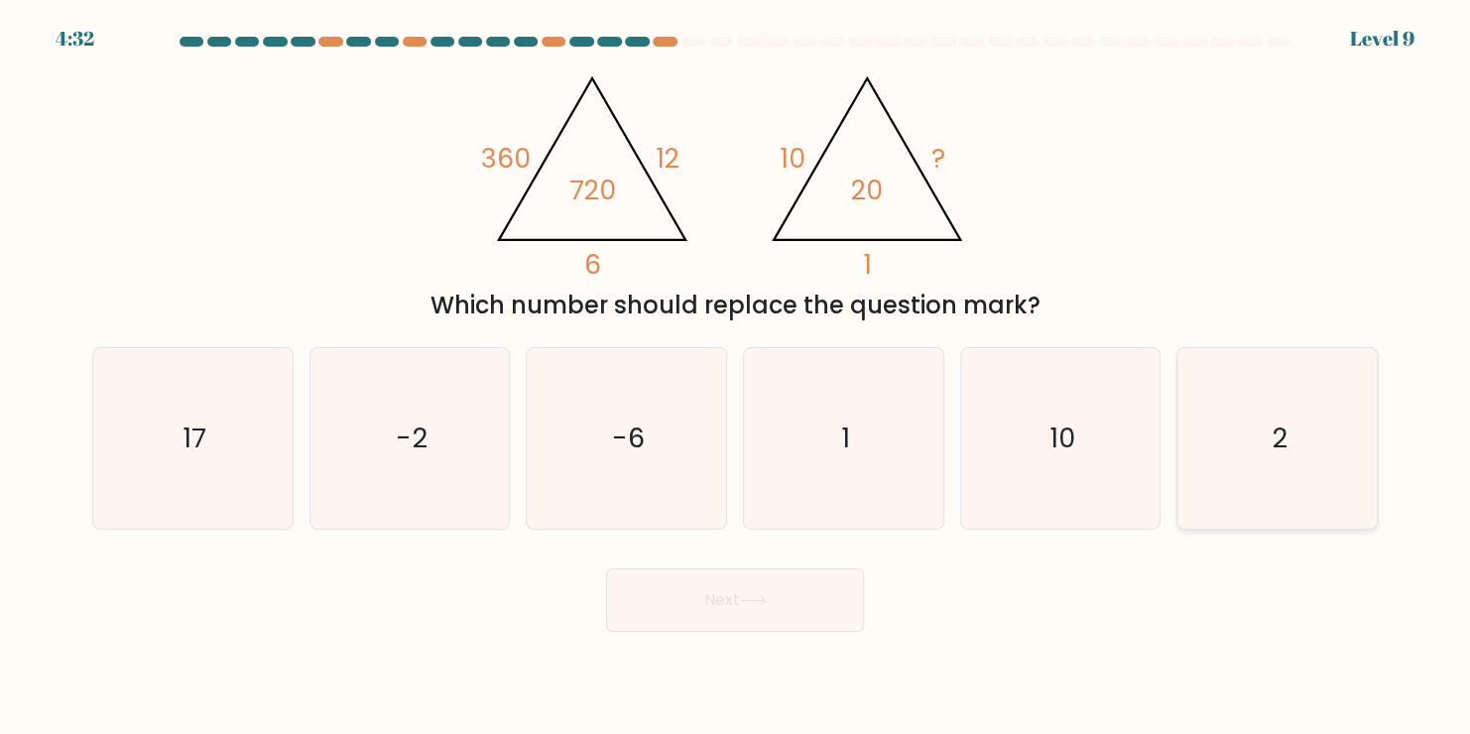
click at [1315, 464] on icon "2" at bounding box center [1277, 438] width 180 height 180
click at [736, 377] on input "f. 2" at bounding box center [735, 372] width 1 height 10
radio input "true"
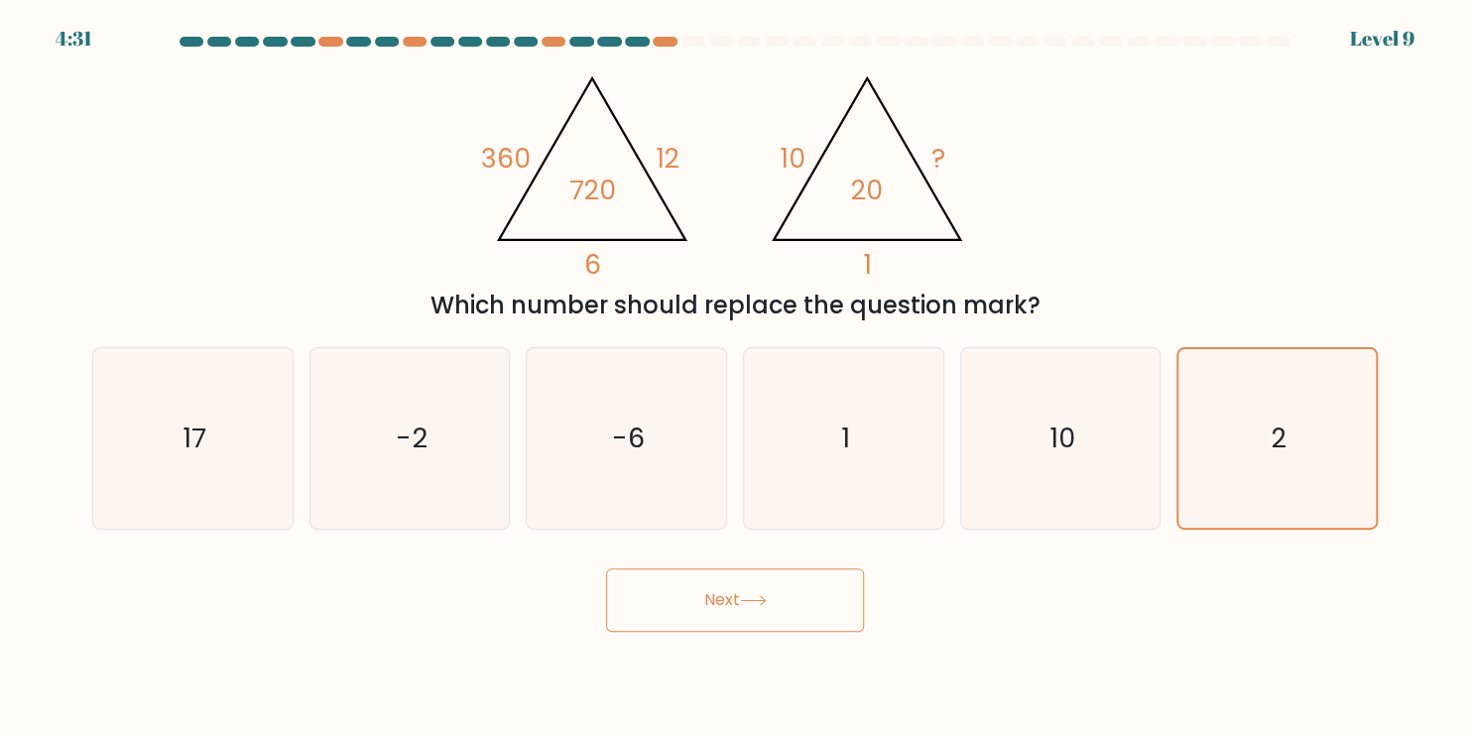
click at [825, 584] on button "Next" at bounding box center [735, 599] width 258 height 63
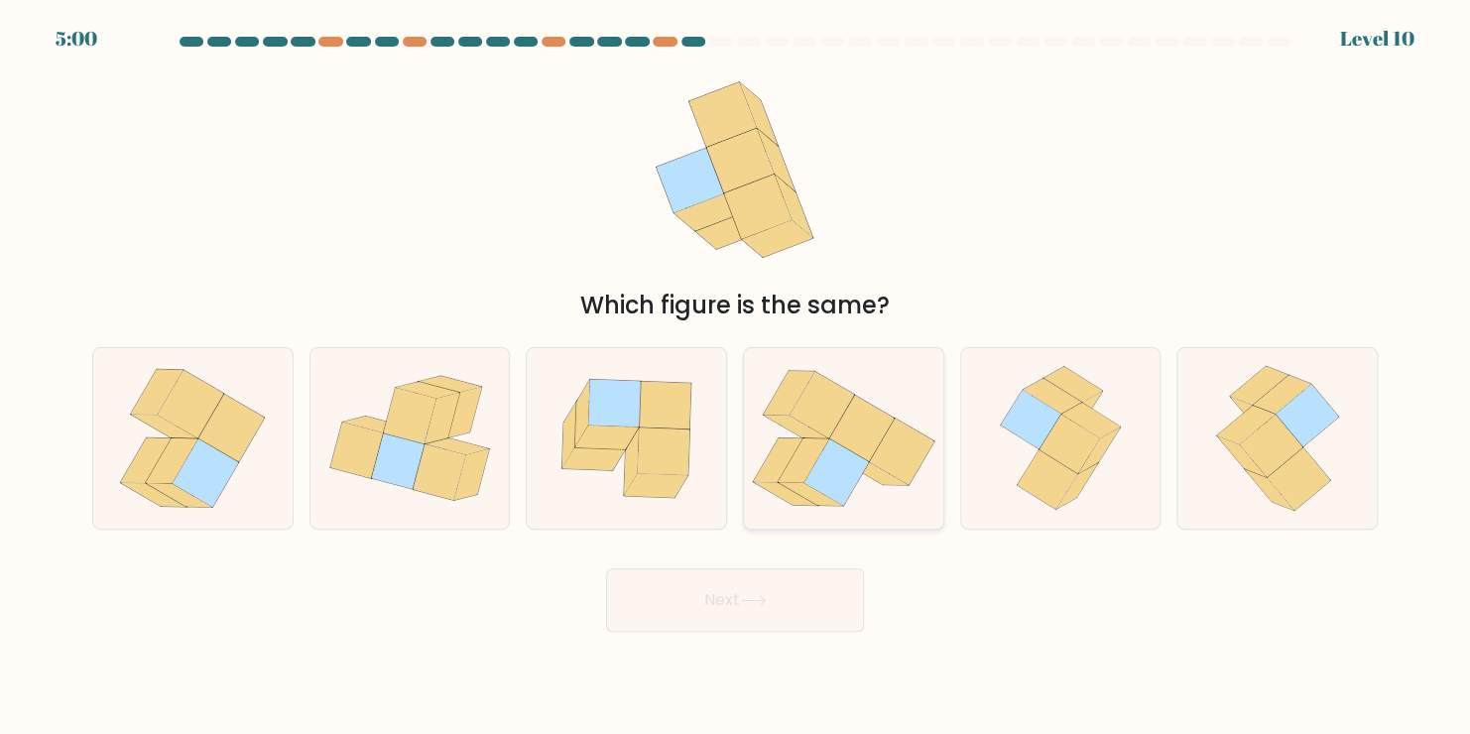
click at [890, 453] on icon at bounding box center [901, 452] width 64 height 66
click at [736, 377] on input "d." at bounding box center [735, 372] width 1 height 10
radio input "true"
click at [819, 586] on button "Next" at bounding box center [735, 599] width 258 height 63
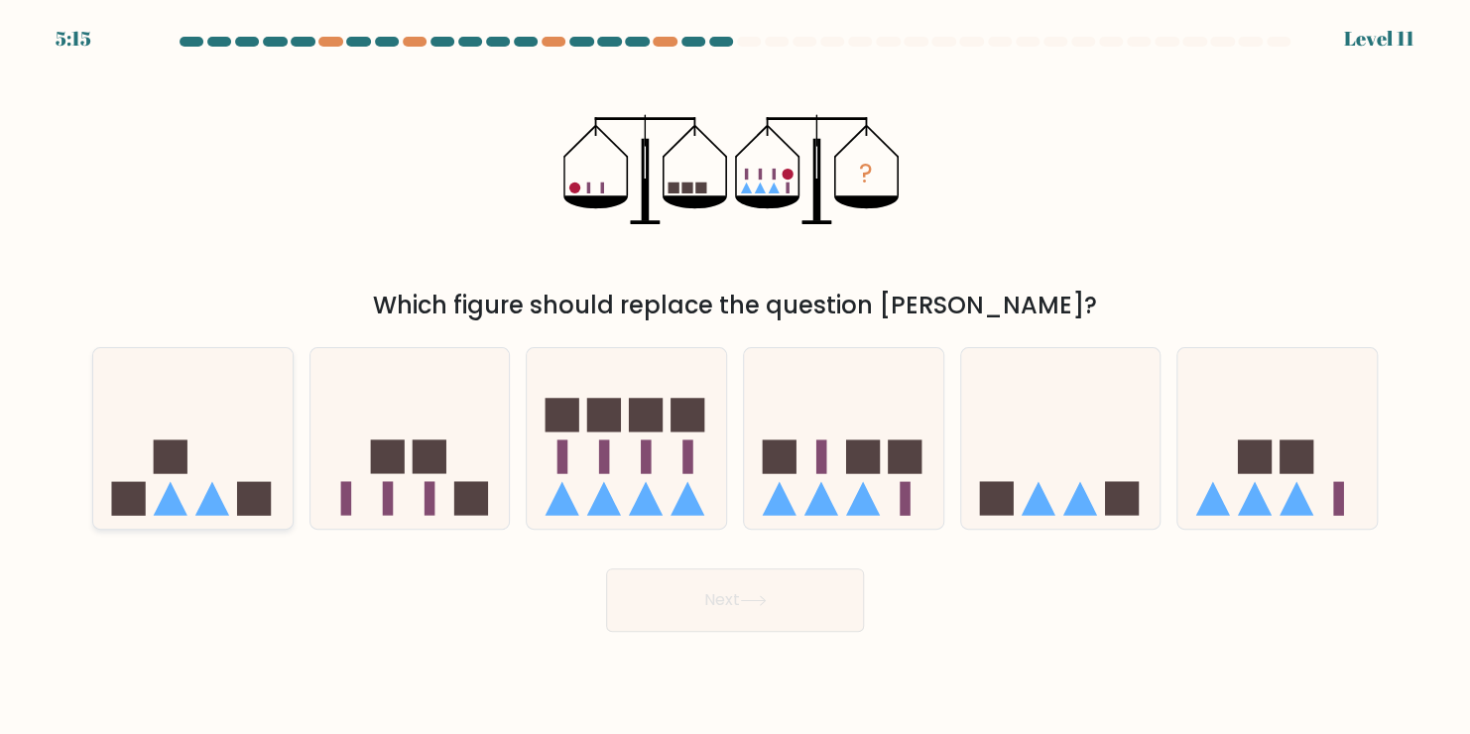
click at [181, 401] on icon at bounding box center [192, 438] width 199 height 165
click at [735, 377] on input "a." at bounding box center [735, 372] width 1 height 10
radio input "true"
click at [785, 602] on button "Next" at bounding box center [735, 599] width 258 height 63
